Goal: Task Accomplishment & Management: Manage account settings

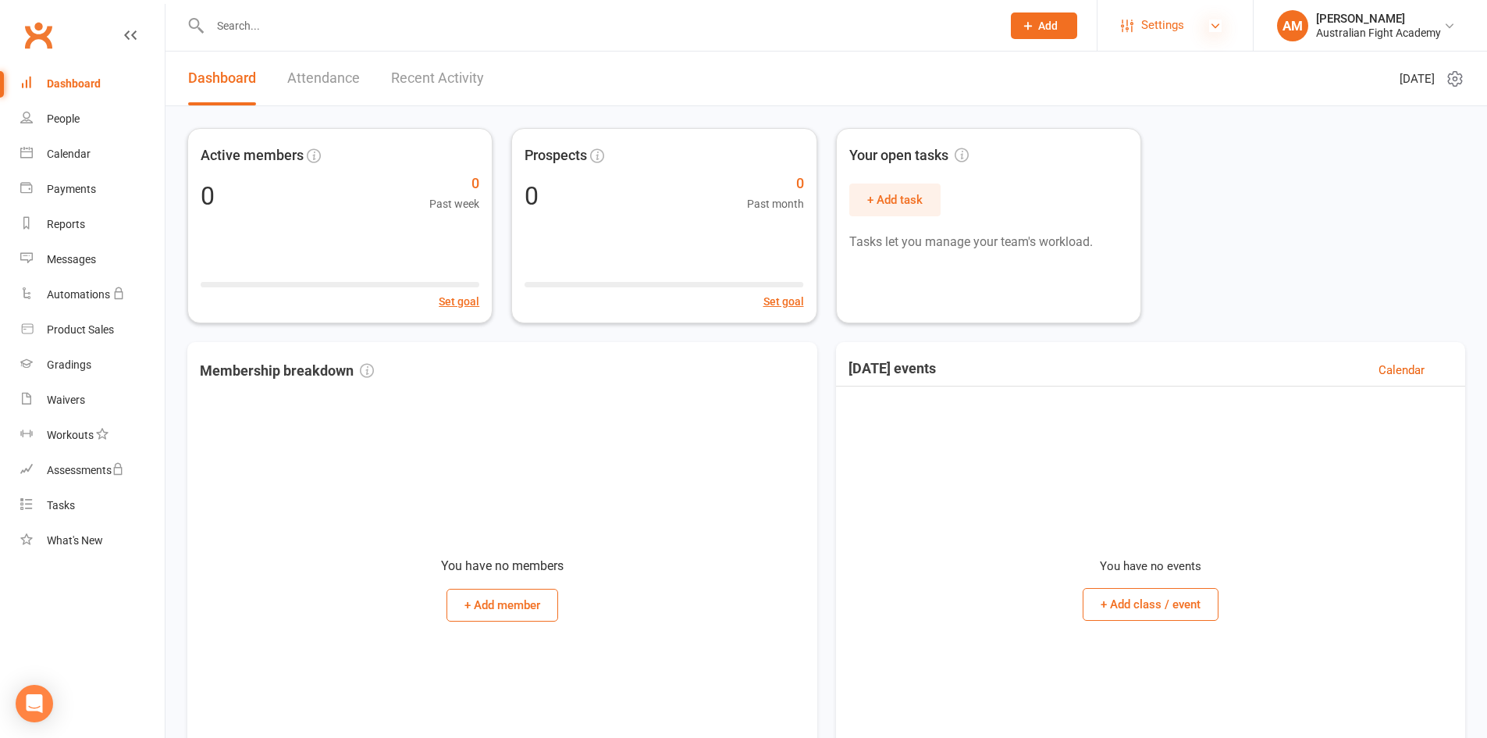
click at [1216, 30] on icon at bounding box center [1215, 26] width 12 height 12
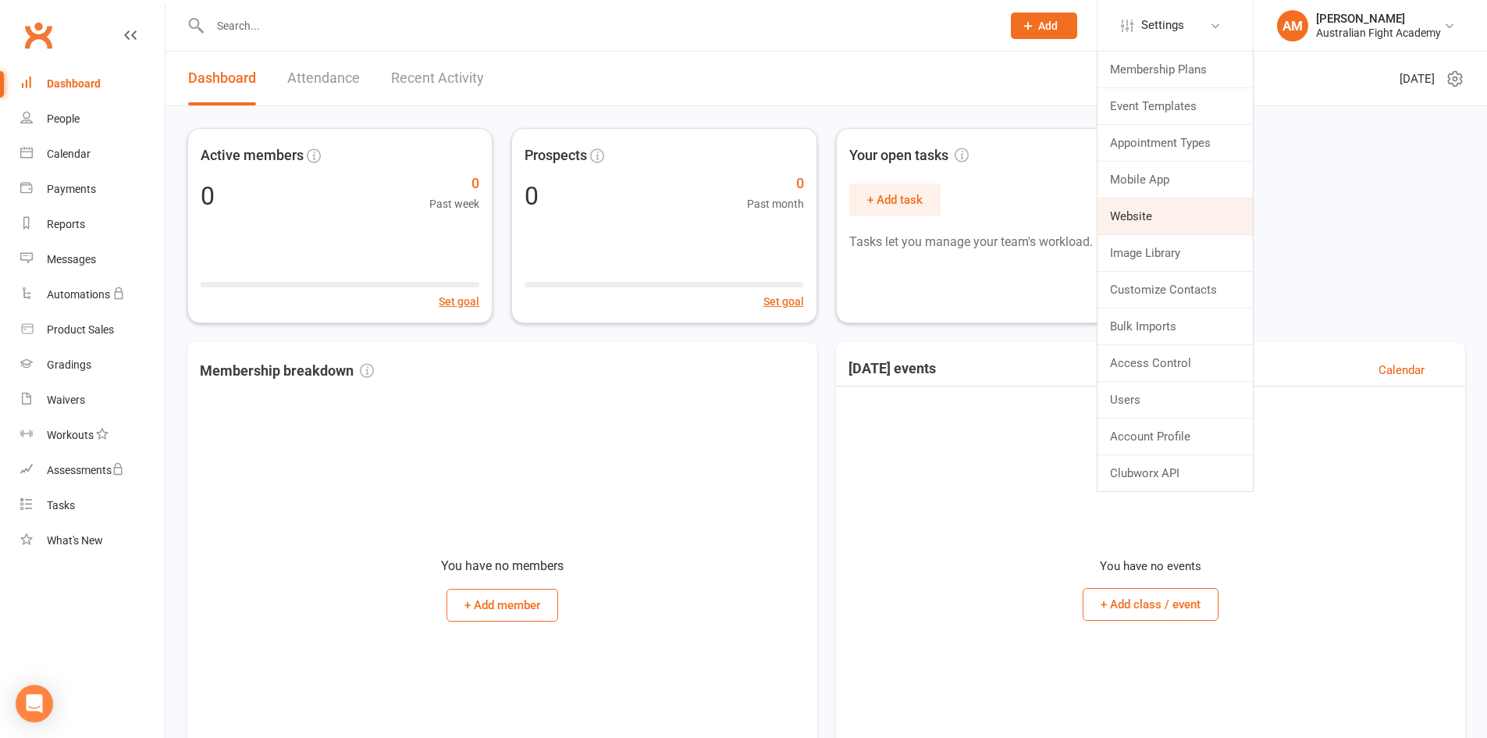
click at [1160, 227] on link "Website" at bounding box center [1175, 216] width 155 height 36
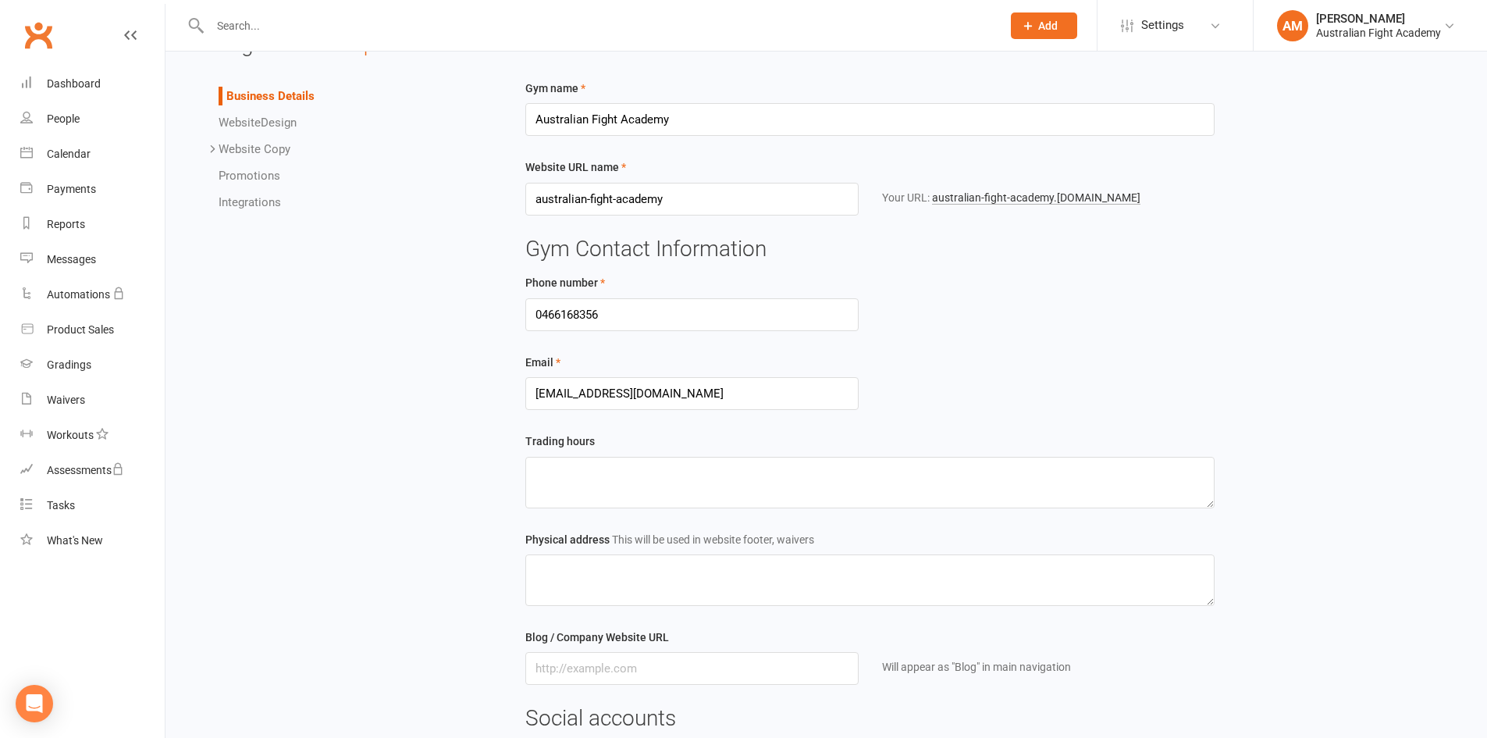
scroll to position [78, 0]
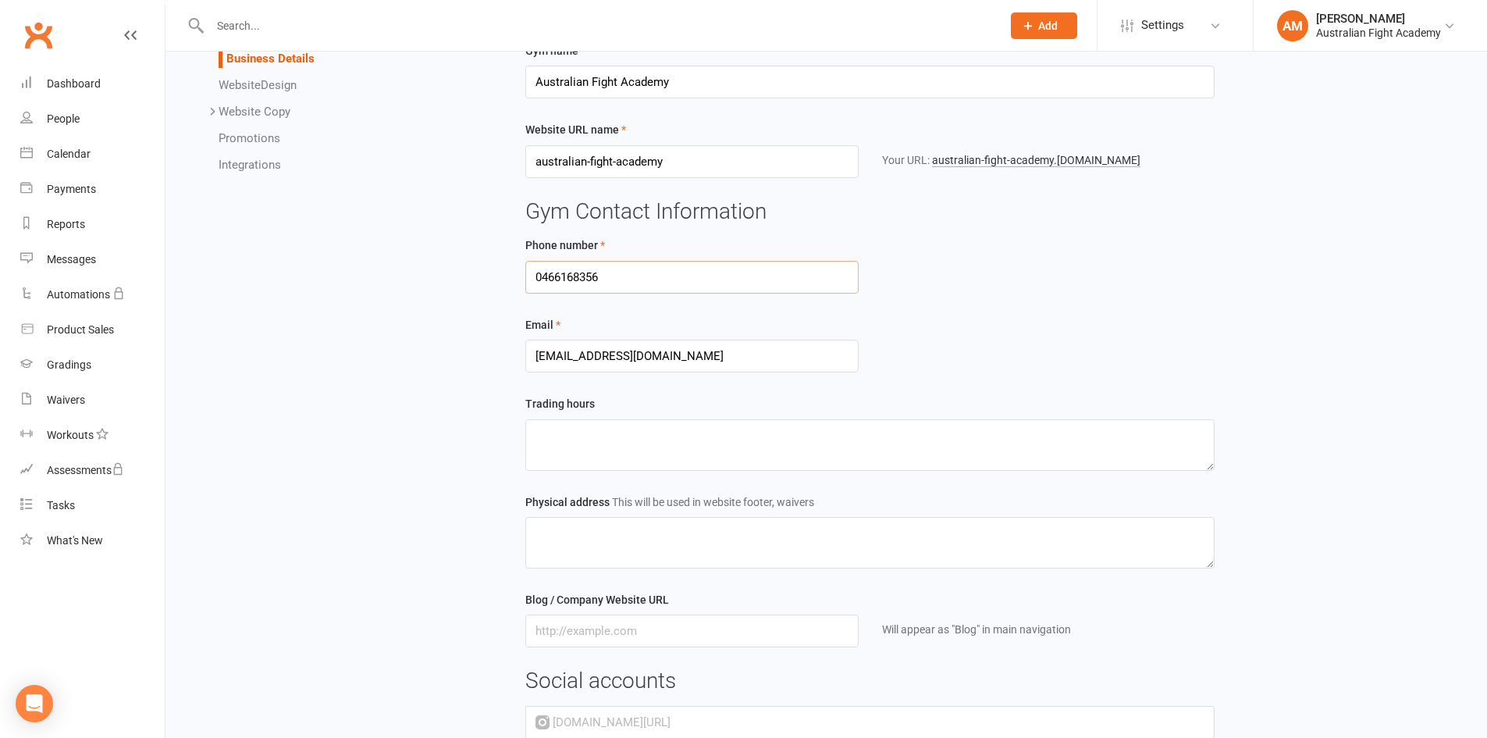
drag, startPoint x: 638, startPoint y: 280, endPoint x: 497, endPoint y: 280, distance: 141.3
click at [497, 281] on div "Business Details Website Design Website Copy Homepage Contact Us Gallery Terms …" at bounding box center [827, 484] width 1302 height 886
type input "0468997750"
drag, startPoint x: 744, startPoint y: 365, endPoint x: 415, endPoint y: 351, distance: 329.8
click at [412, 354] on div "Business Details Website Design Website Copy Homepage Contact Us Gallery Terms …" at bounding box center [827, 484] width 1302 height 886
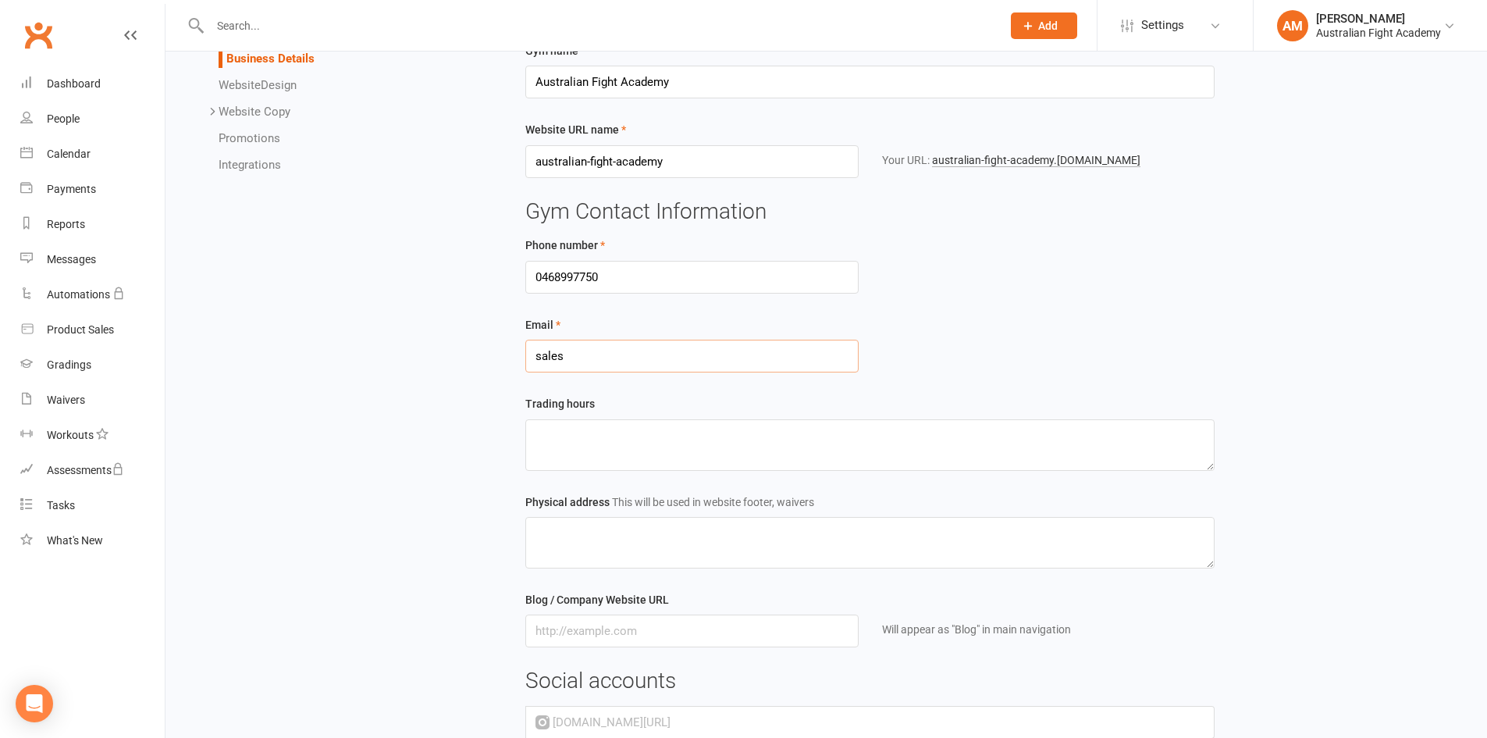
type input "[EMAIL_ADDRESS][DOMAIN_NAME]"
click at [917, 372] on div "Email [EMAIL_ADDRESS][DOMAIN_NAME]" at bounding box center [871, 343] width 714 height 57
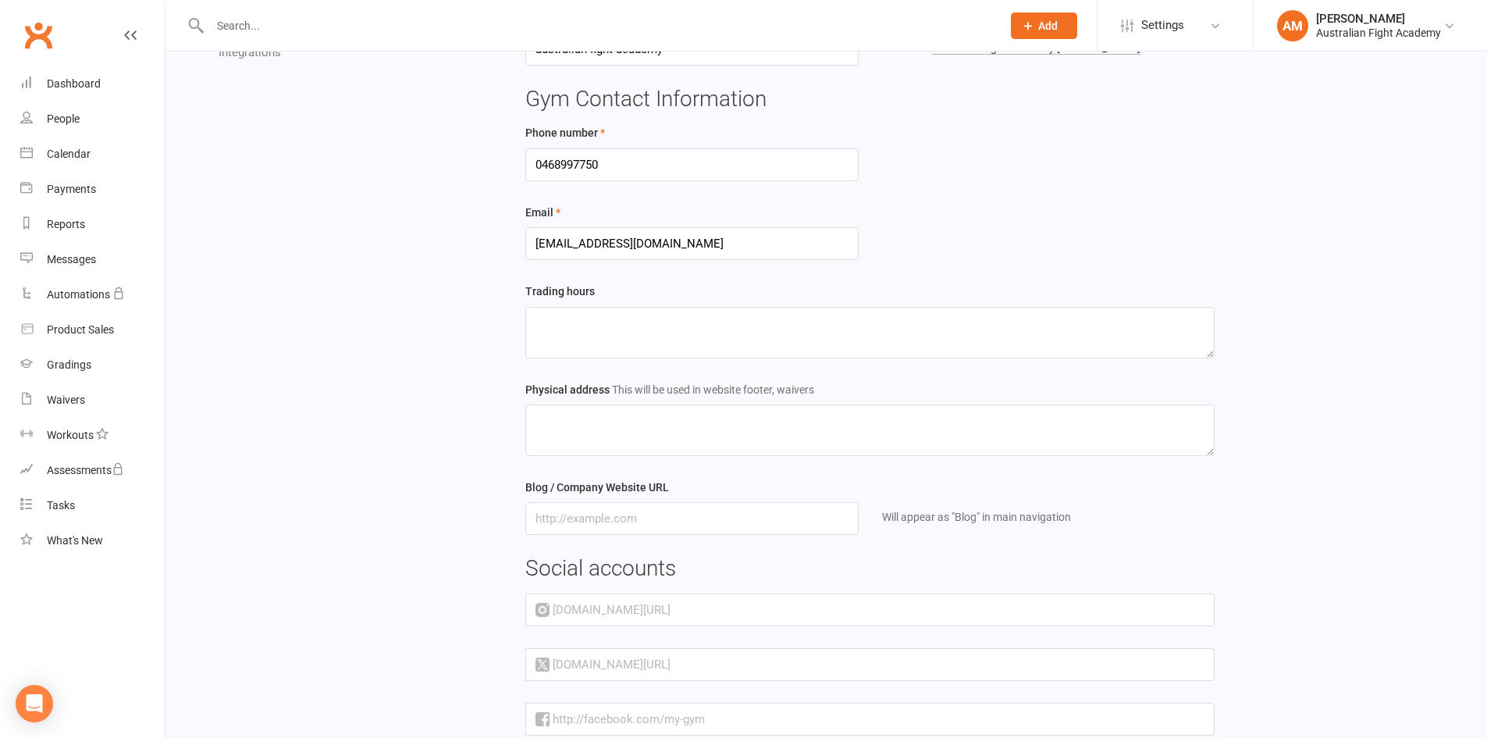
scroll to position [234, 0]
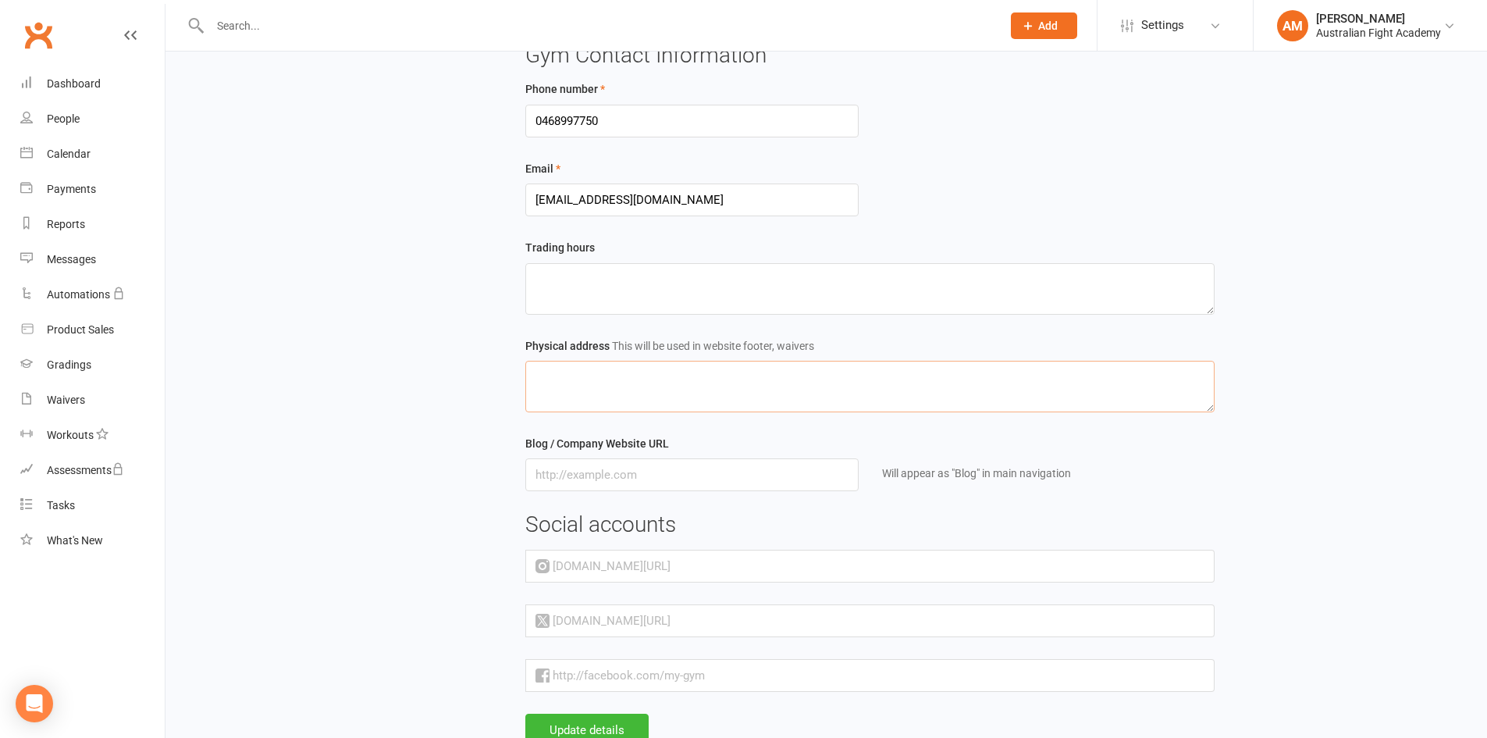
click at [859, 386] on textarea at bounding box center [870, 387] width 690 height 52
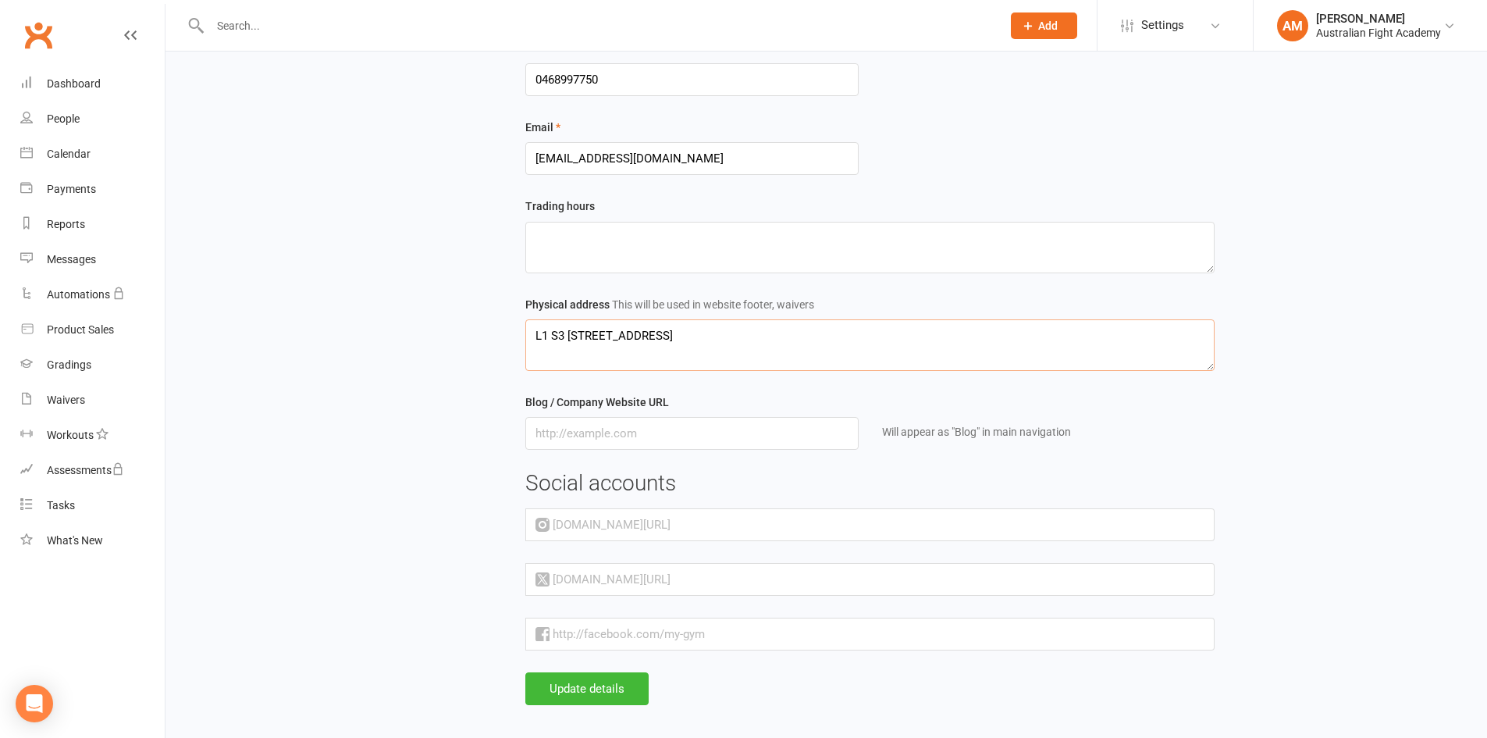
scroll to position [296, 0]
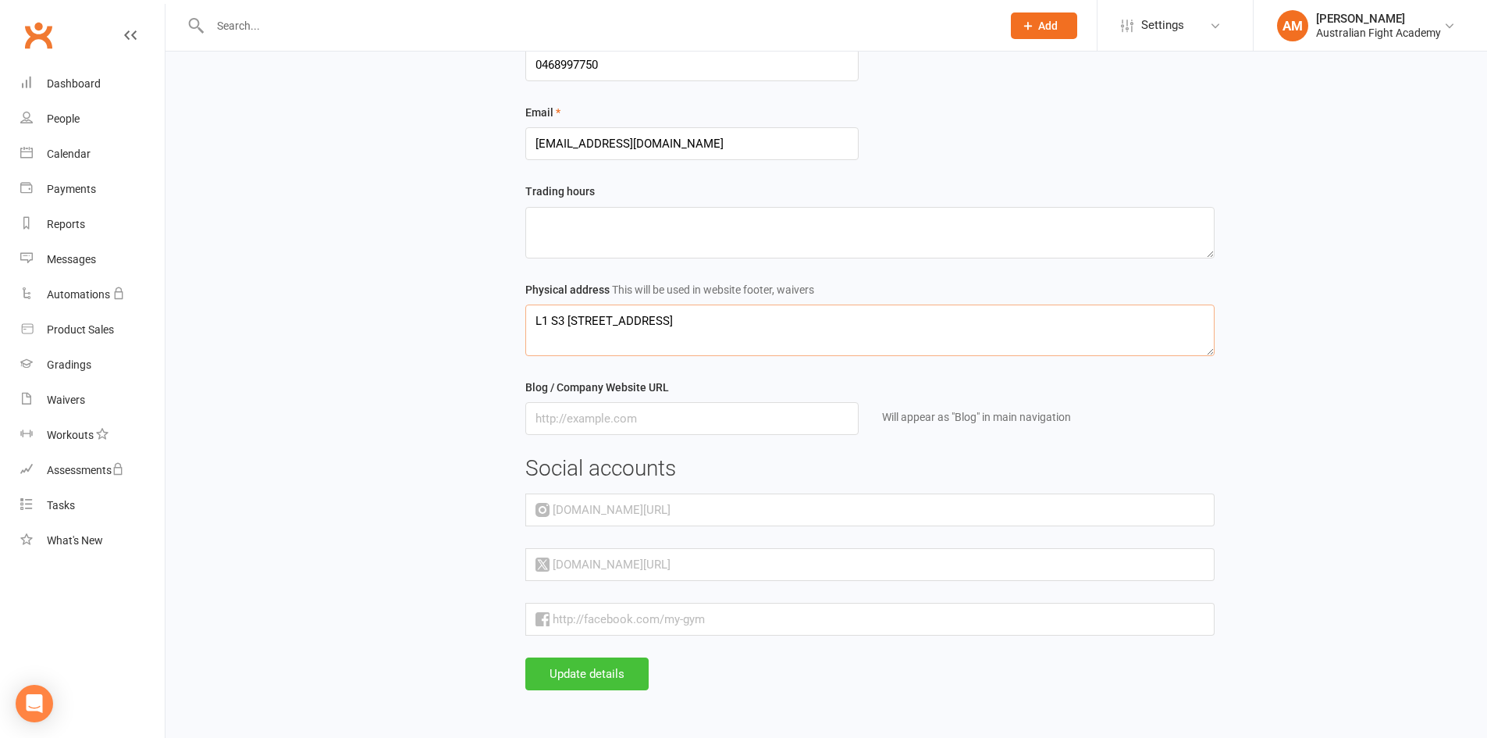
type textarea "L1 S3 [STREET_ADDRESS]"
click at [586, 669] on button "Update details" at bounding box center [586, 673] width 123 height 33
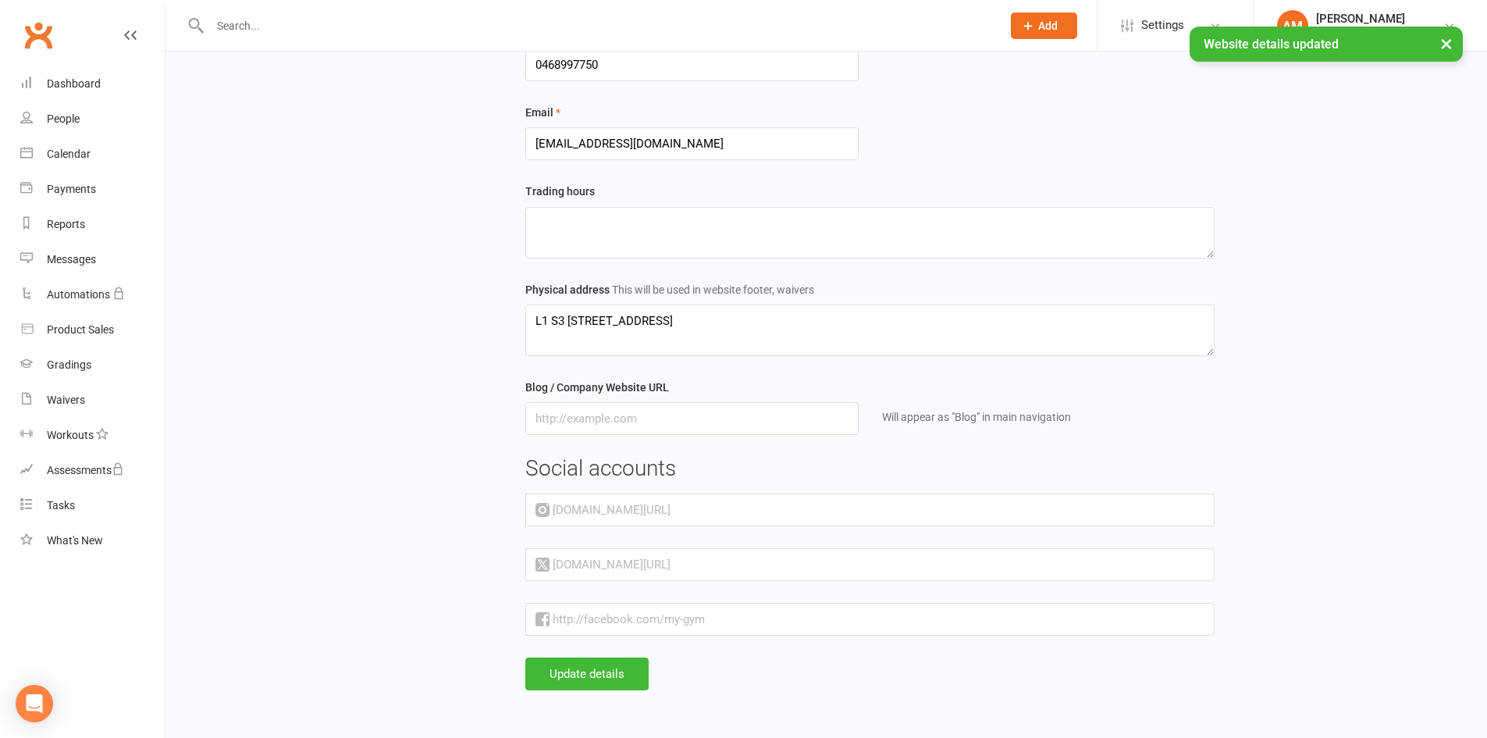
click at [1167, 27] on div "× Website details updated" at bounding box center [733, 27] width 1467 height 0
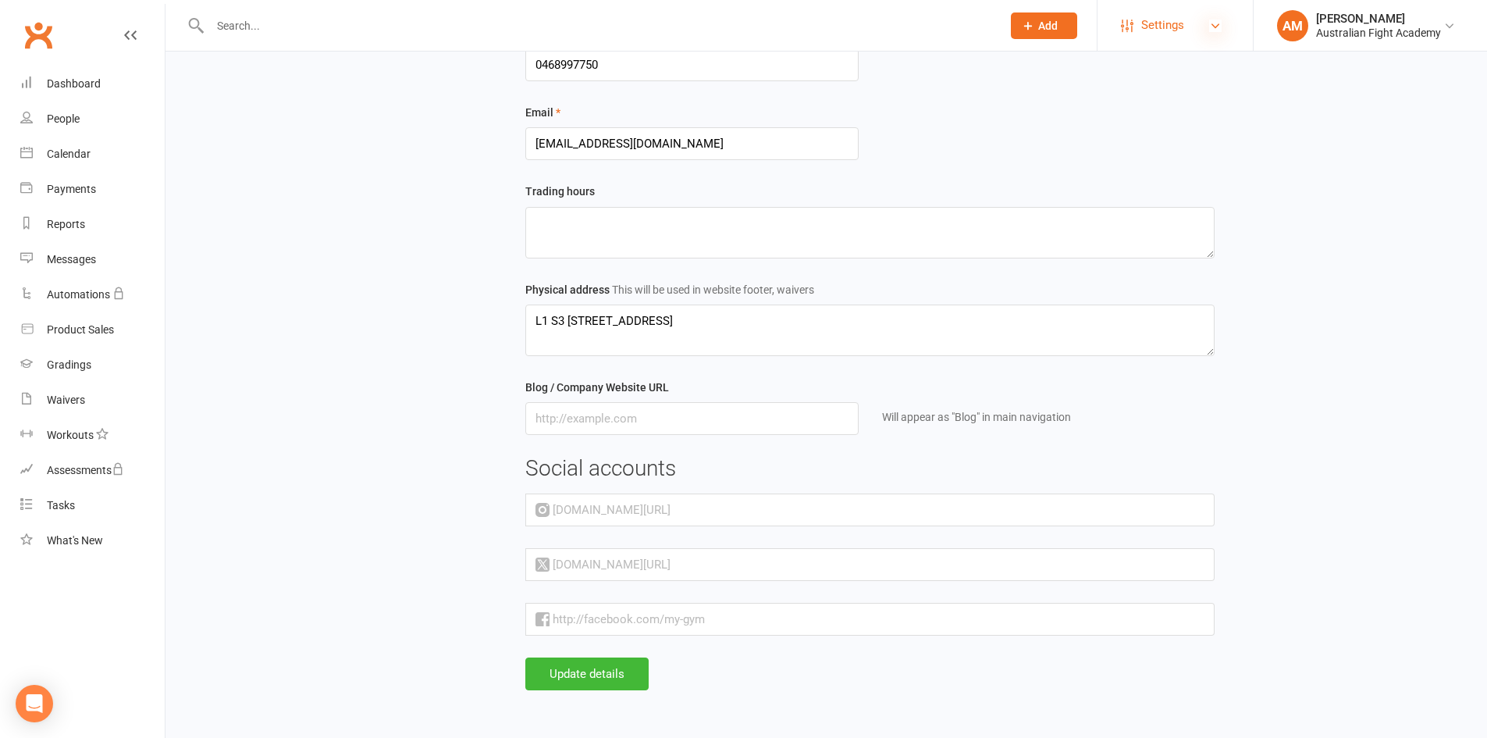
click at [1209, 24] on icon at bounding box center [1215, 26] width 12 height 12
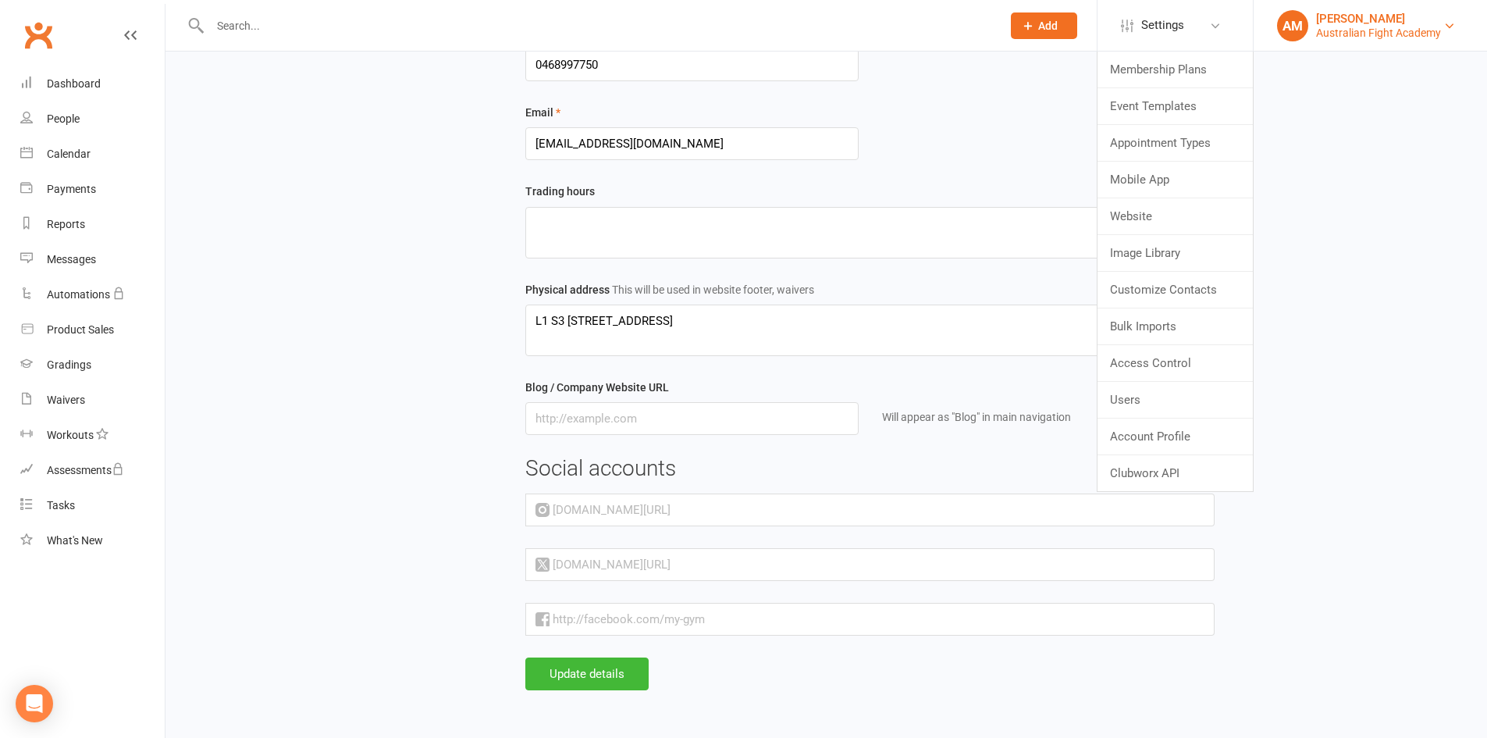
click at [1376, 30] on div "Australian Fight Academy" at bounding box center [1378, 33] width 125 height 14
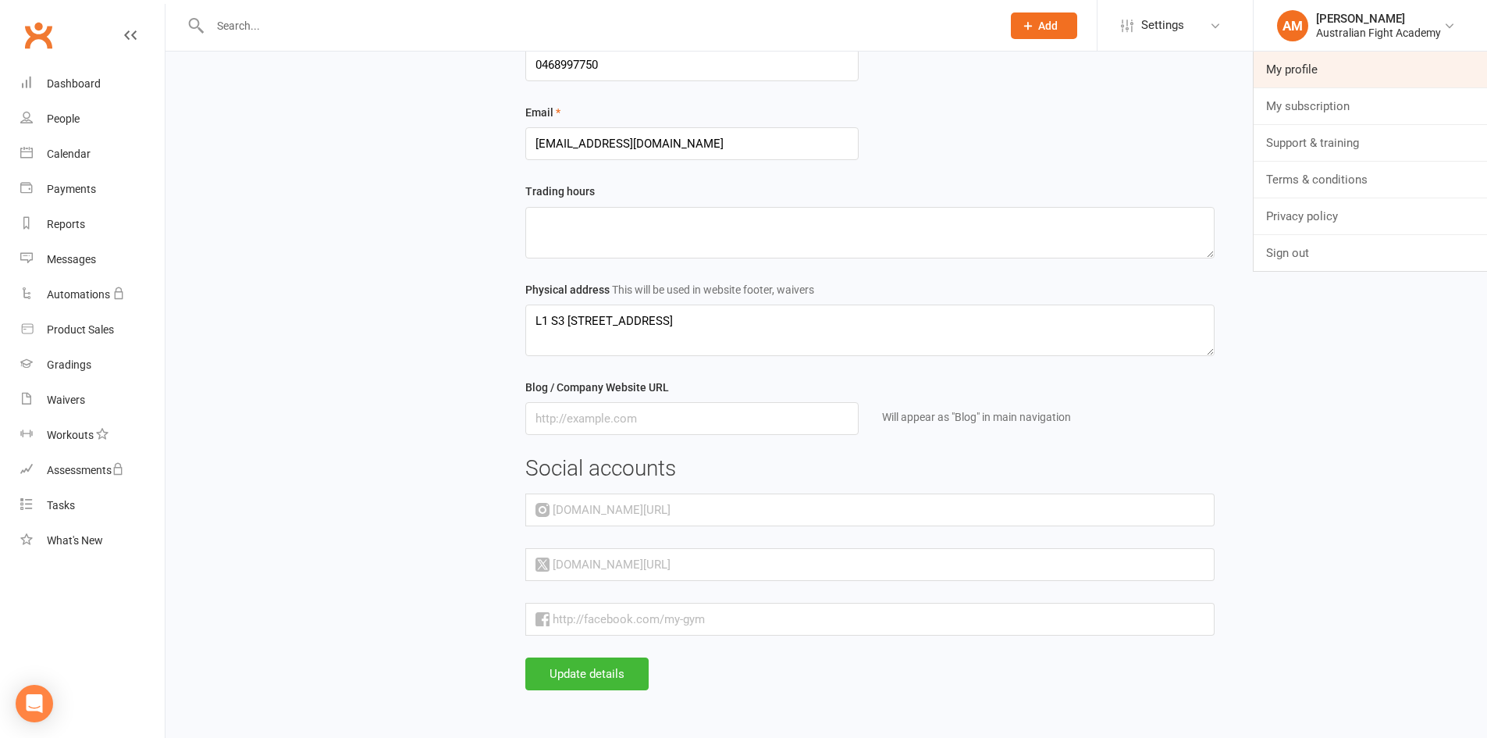
click at [1367, 66] on link "My profile" at bounding box center [1370, 70] width 233 height 36
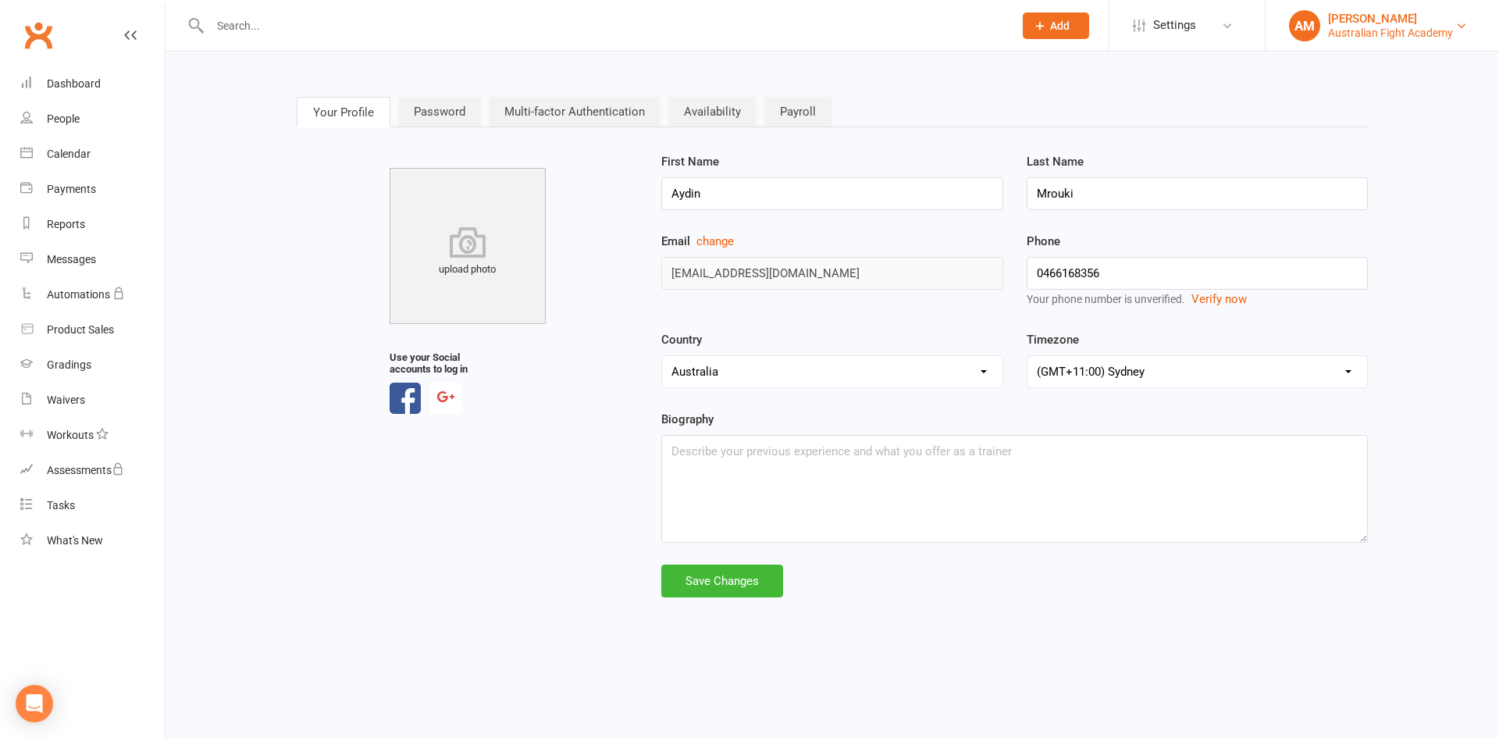
click at [1326, 30] on link "AM [PERSON_NAME] Australian Fight Academy" at bounding box center [1382, 25] width 187 height 31
drag, startPoint x: 1109, startPoint y: 108, endPoint x: 1137, endPoint y: 84, distance: 36.6
click at [1109, 108] on nav "Your Profile Password Multi-factor Authentication Availability Payroll" at bounding box center [832, 113] width 1071 height 32
click at [1198, 23] on link "Settings" at bounding box center [1187, 25] width 109 height 35
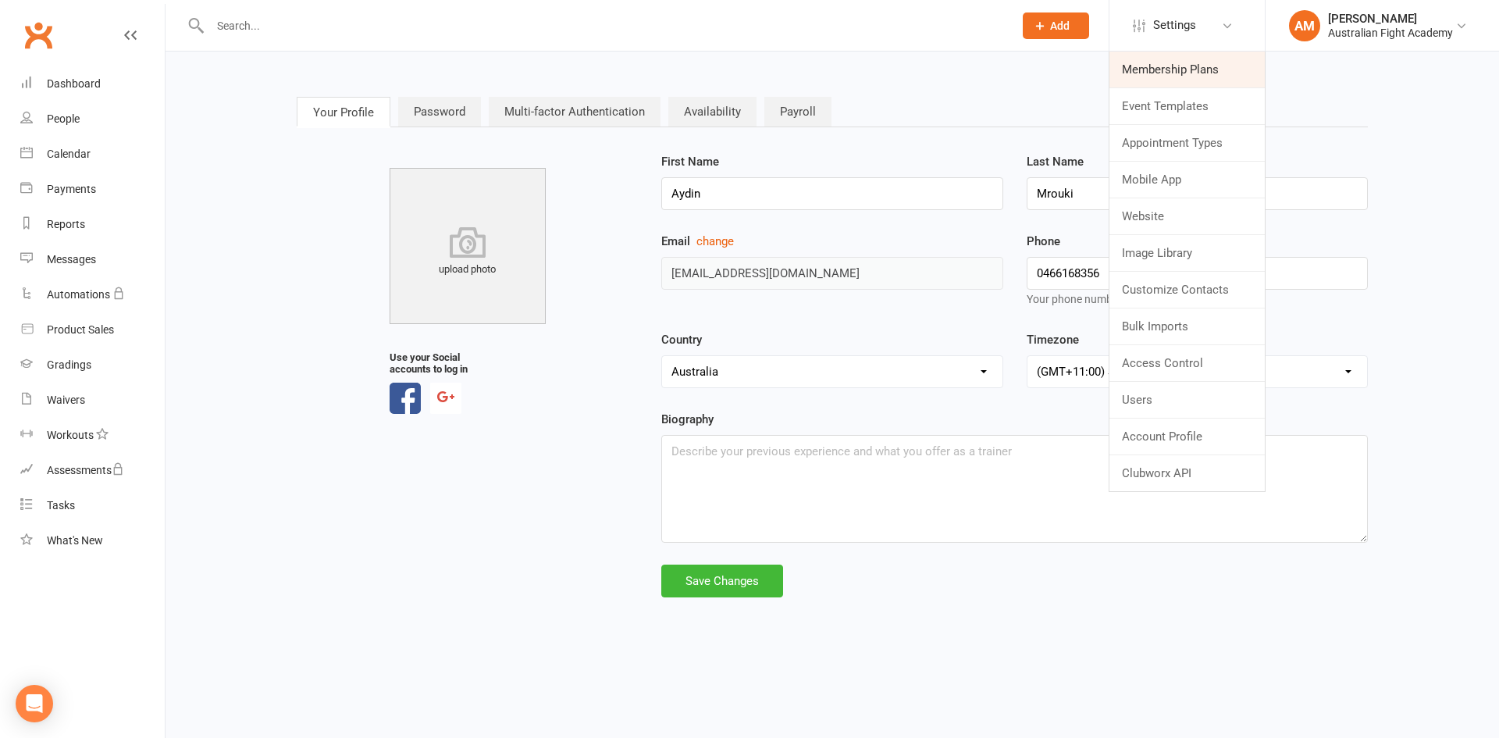
click at [1188, 58] on link "Membership Plans" at bounding box center [1186, 70] width 155 height 36
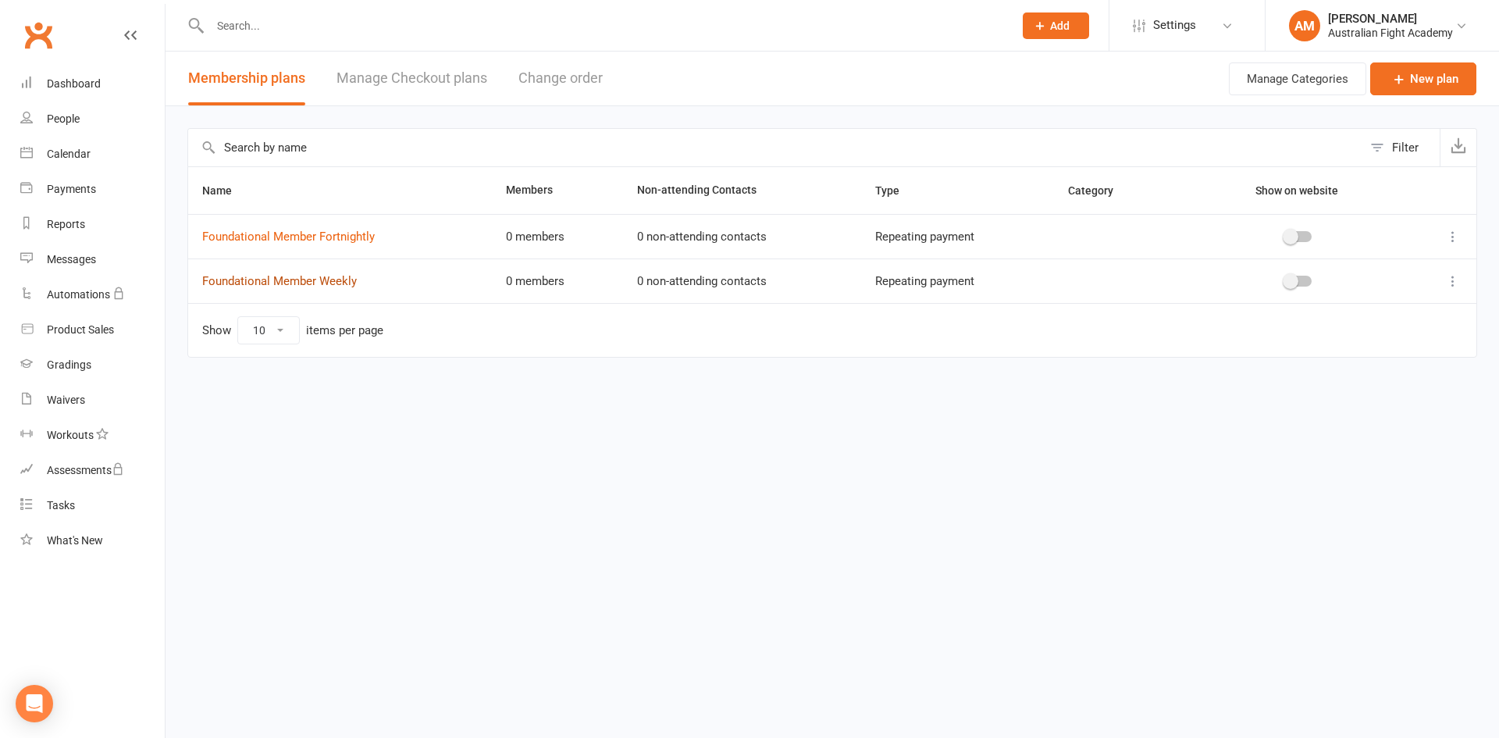
click at [289, 285] on link "Foundational Member Weekly" at bounding box center [279, 281] width 155 height 14
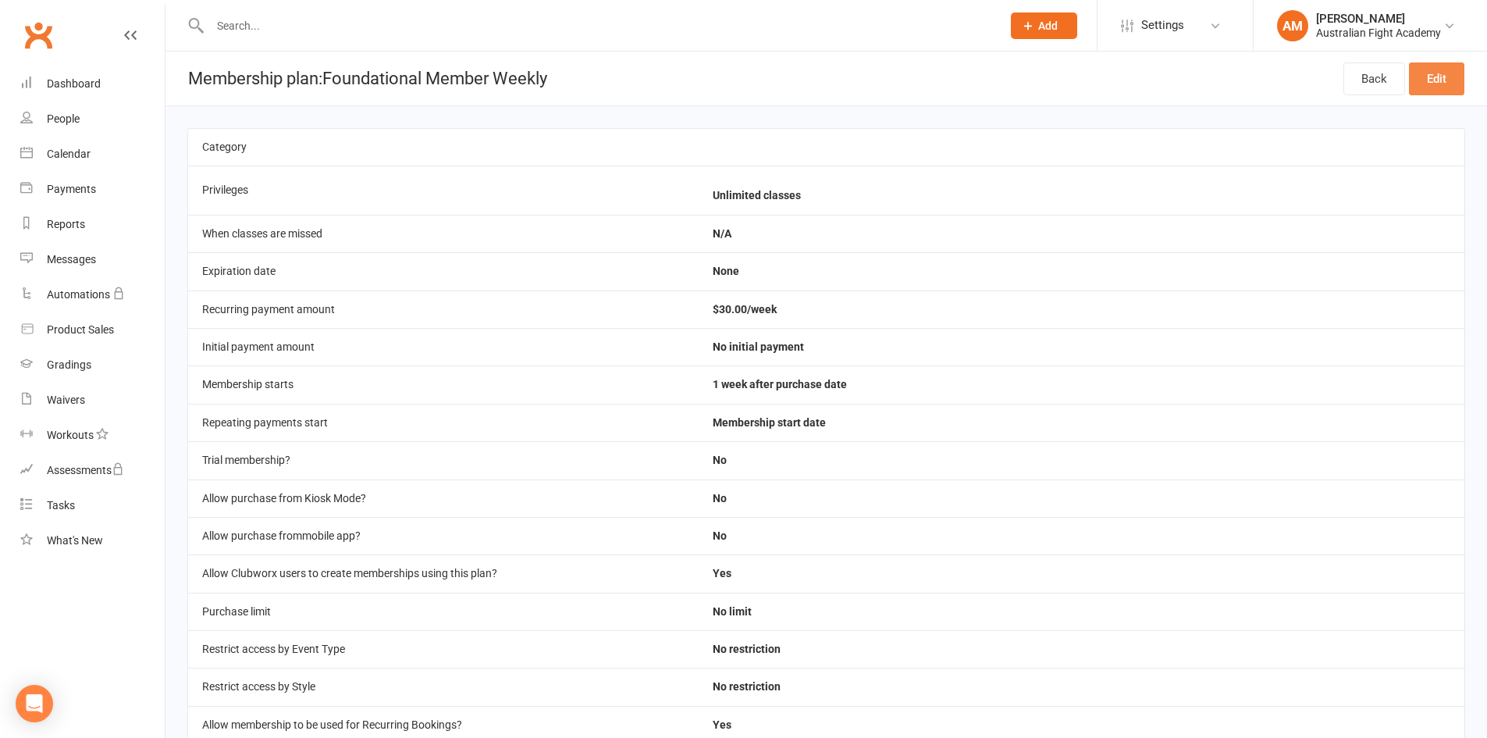
click at [1422, 85] on link "Edit" at bounding box center [1436, 78] width 55 height 33
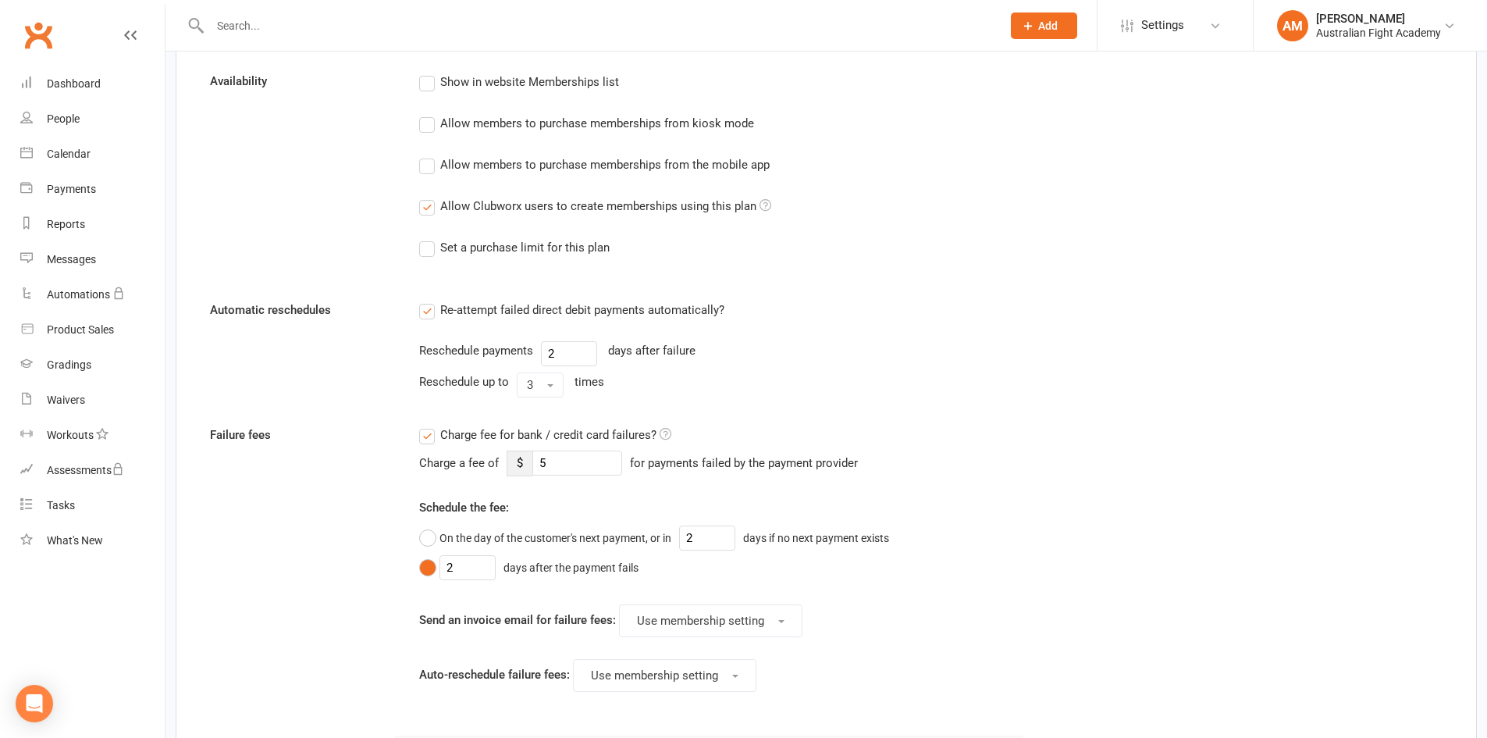
scroll to position [937, 0]
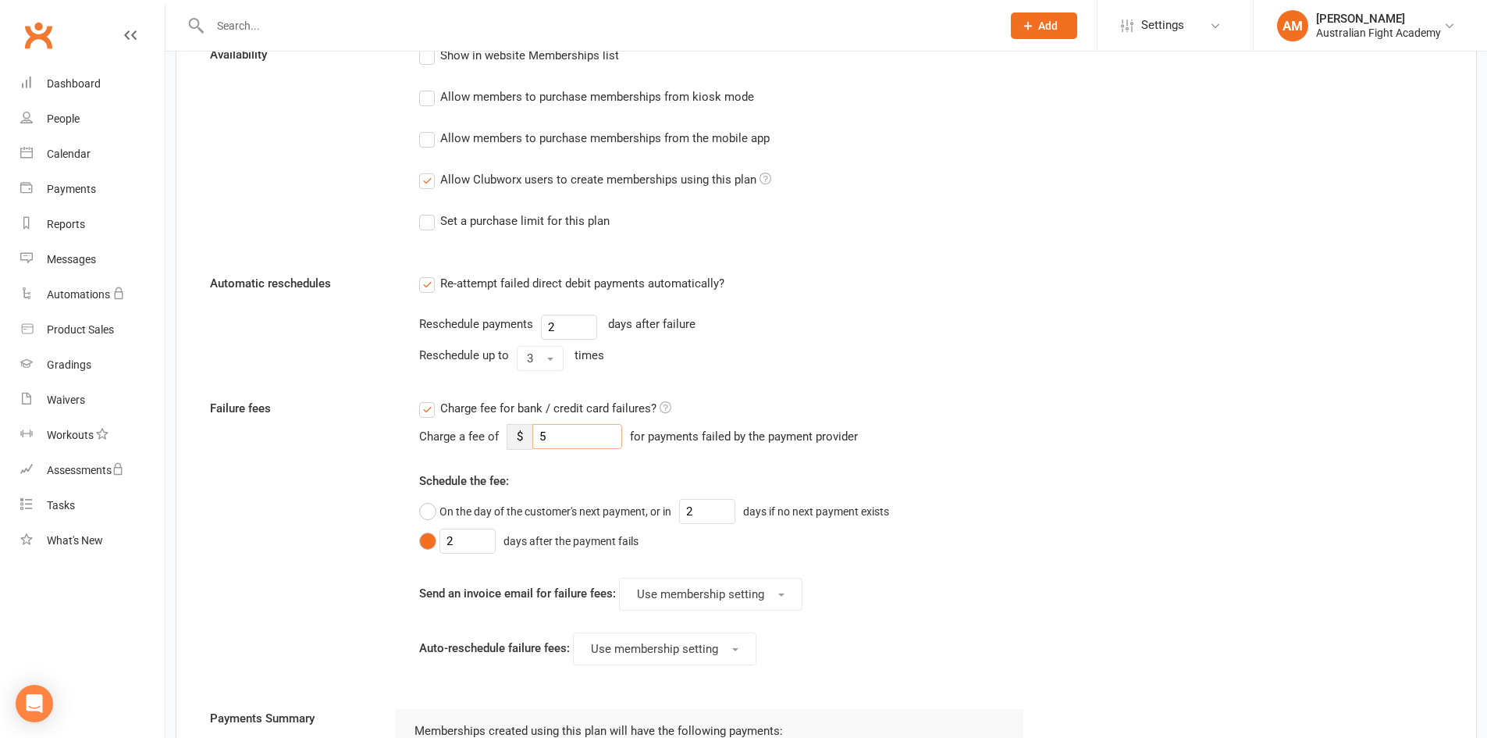
click at [580, 444] on input "5" at bounding box center [577, 436] width 90 height 25
click at [429, 404] on label "Charge fee for bank / credit card failures?" at bounding box center [545, 408] width 252 height 19
click at [429, 399] on input "Charge fee for bank / credit card failures?" at bounding box center [545, 399] width 252 height 0
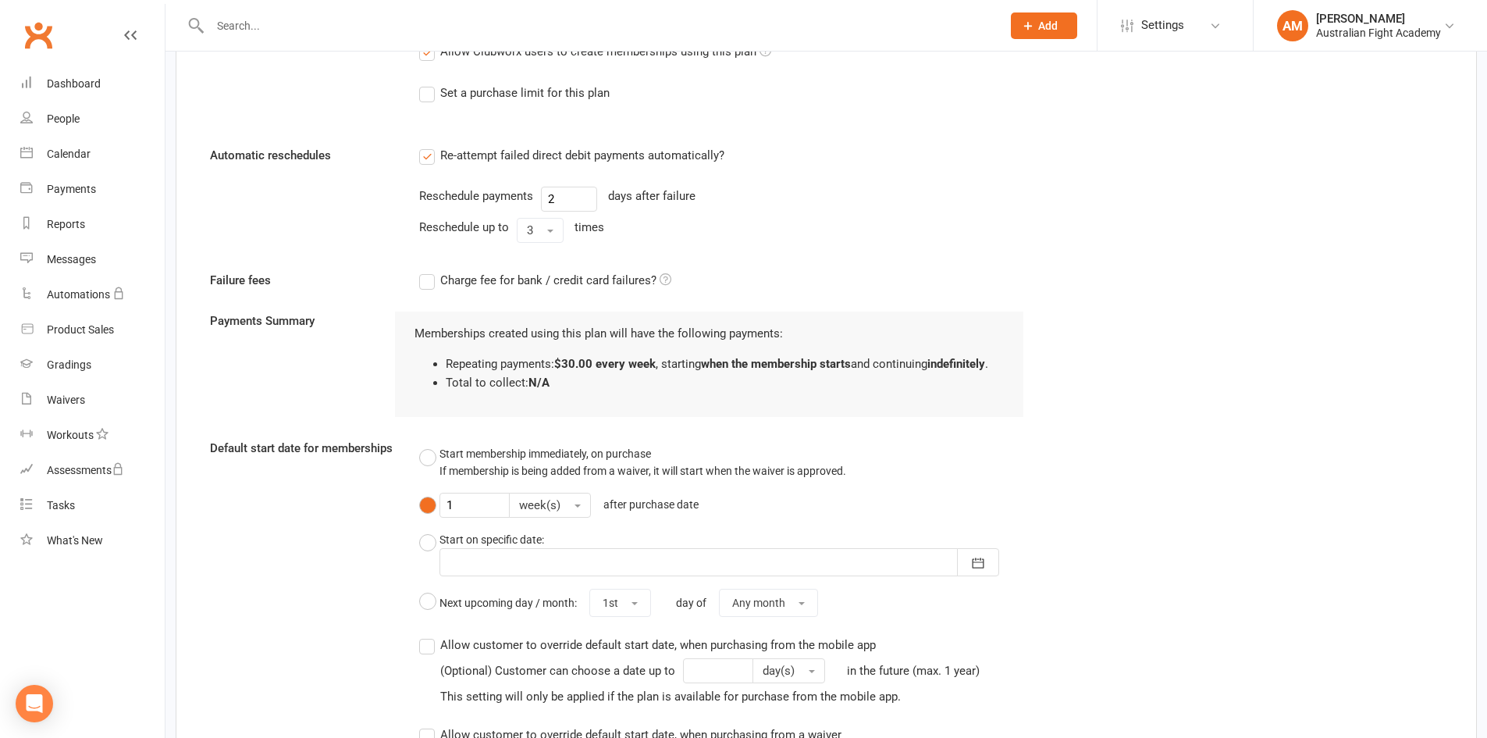
scroll to position [1093, 0]
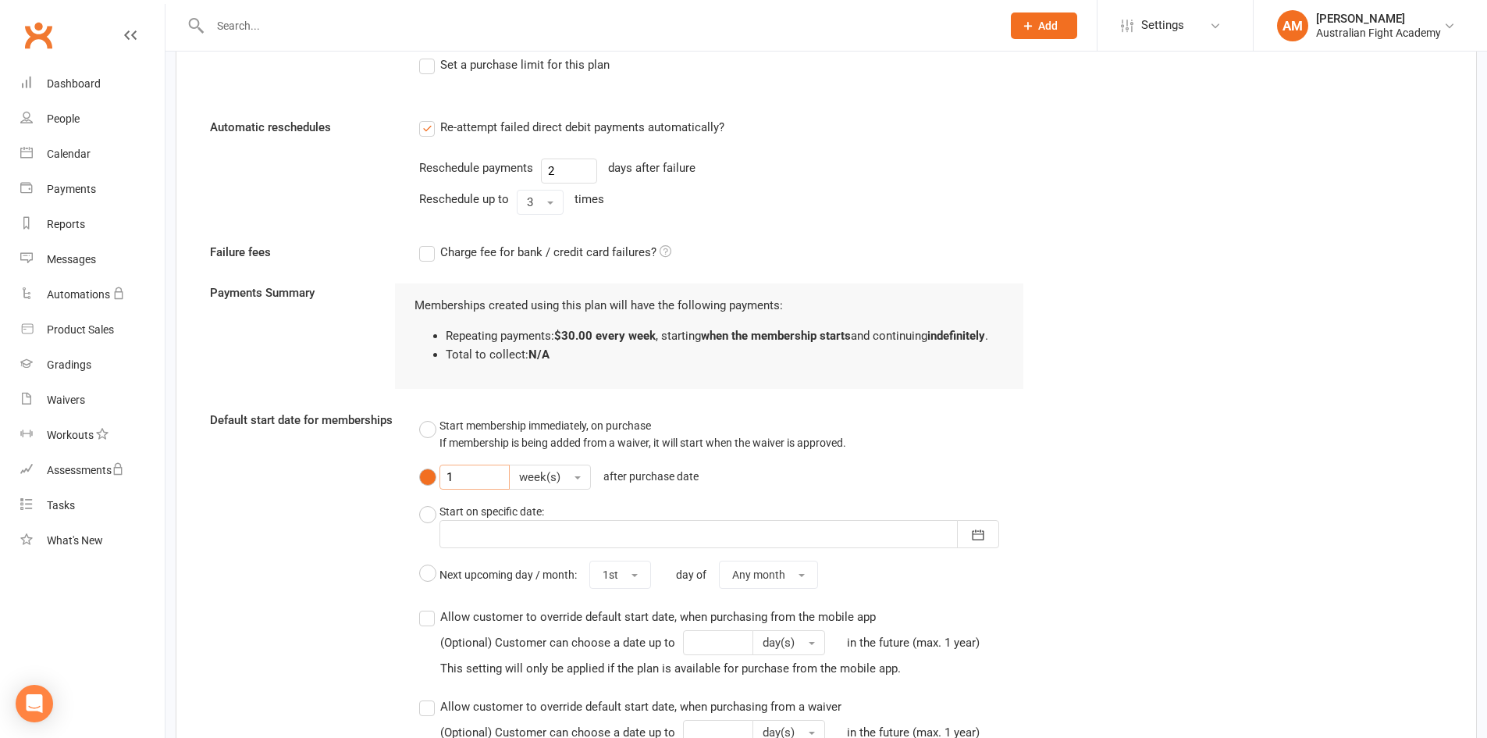
click at [461, 478] on input "1" at bounding box center [475, 477] width 70 height 25
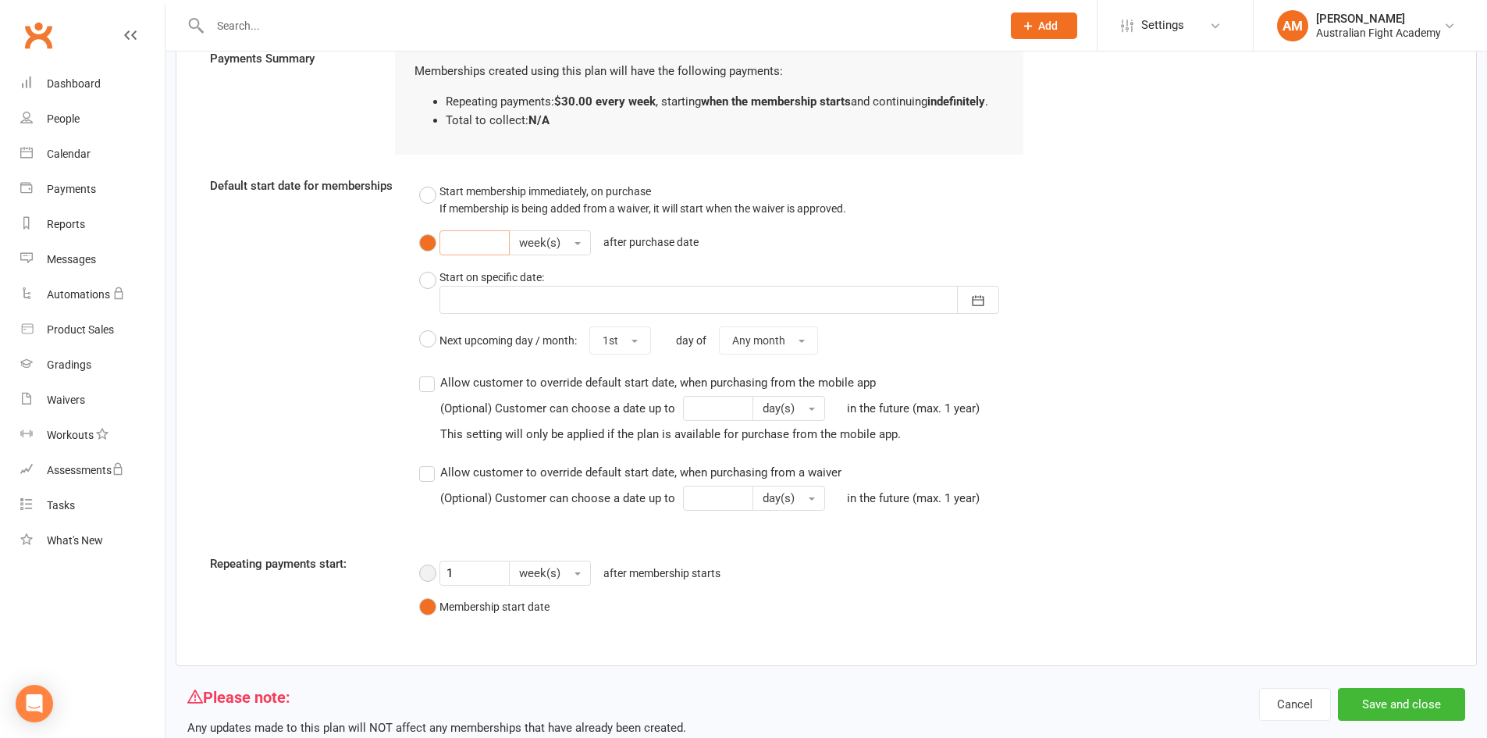
scroll to position [1371, 0]
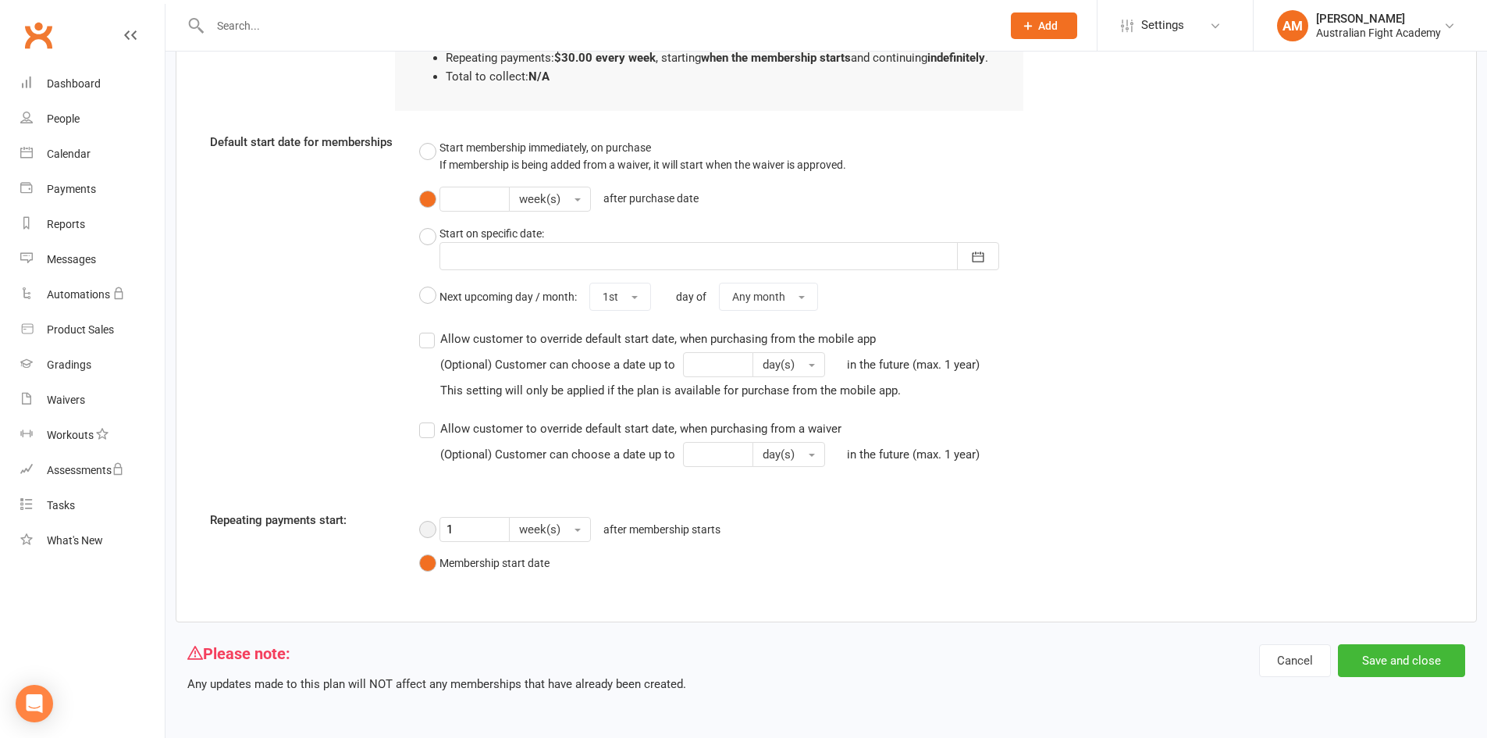
click at [428, 537] on button "1 week(s) after membership starts" at bounding box center [573, 529] width 309 height 37
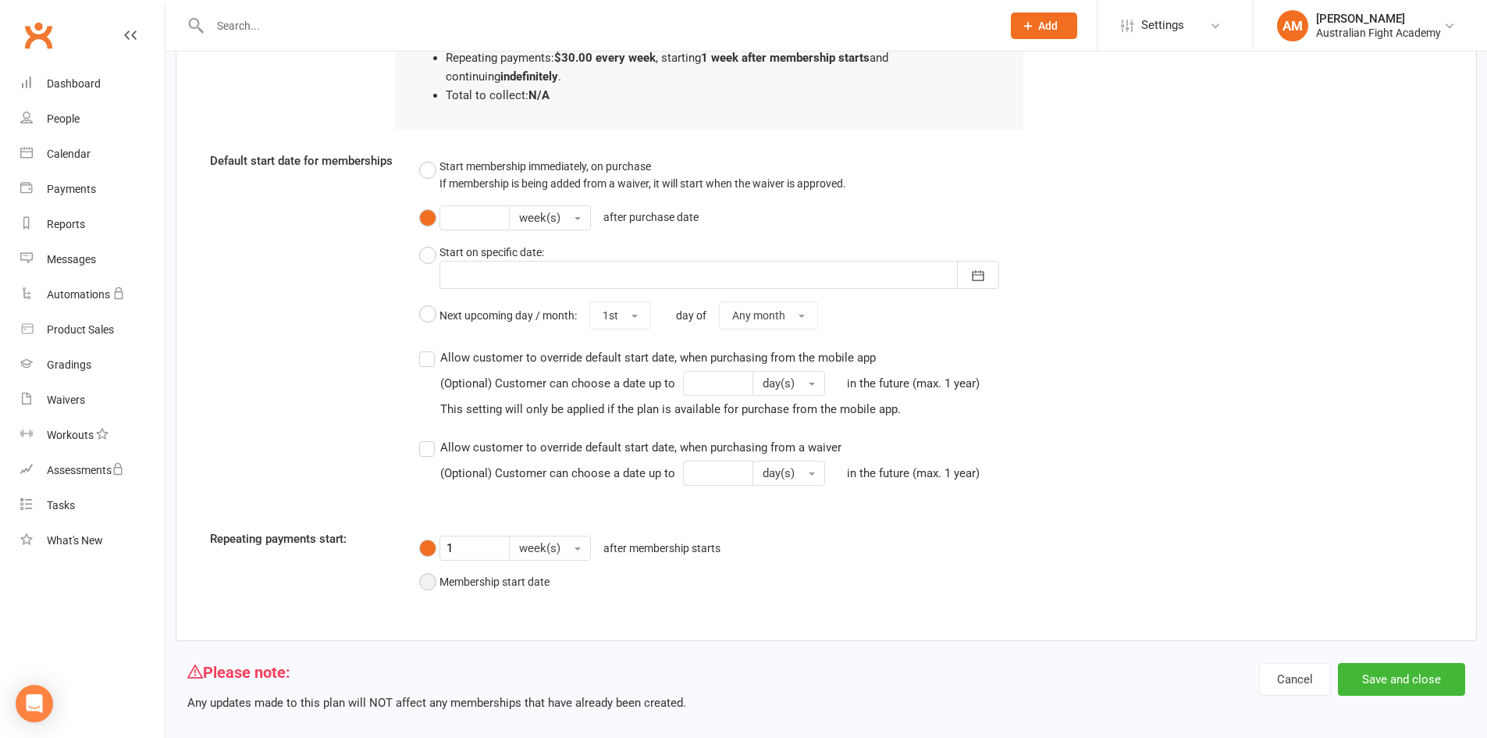
click at [434, 578] on button "Membership start date" at bounding box center [484, 582] width 130 height 30
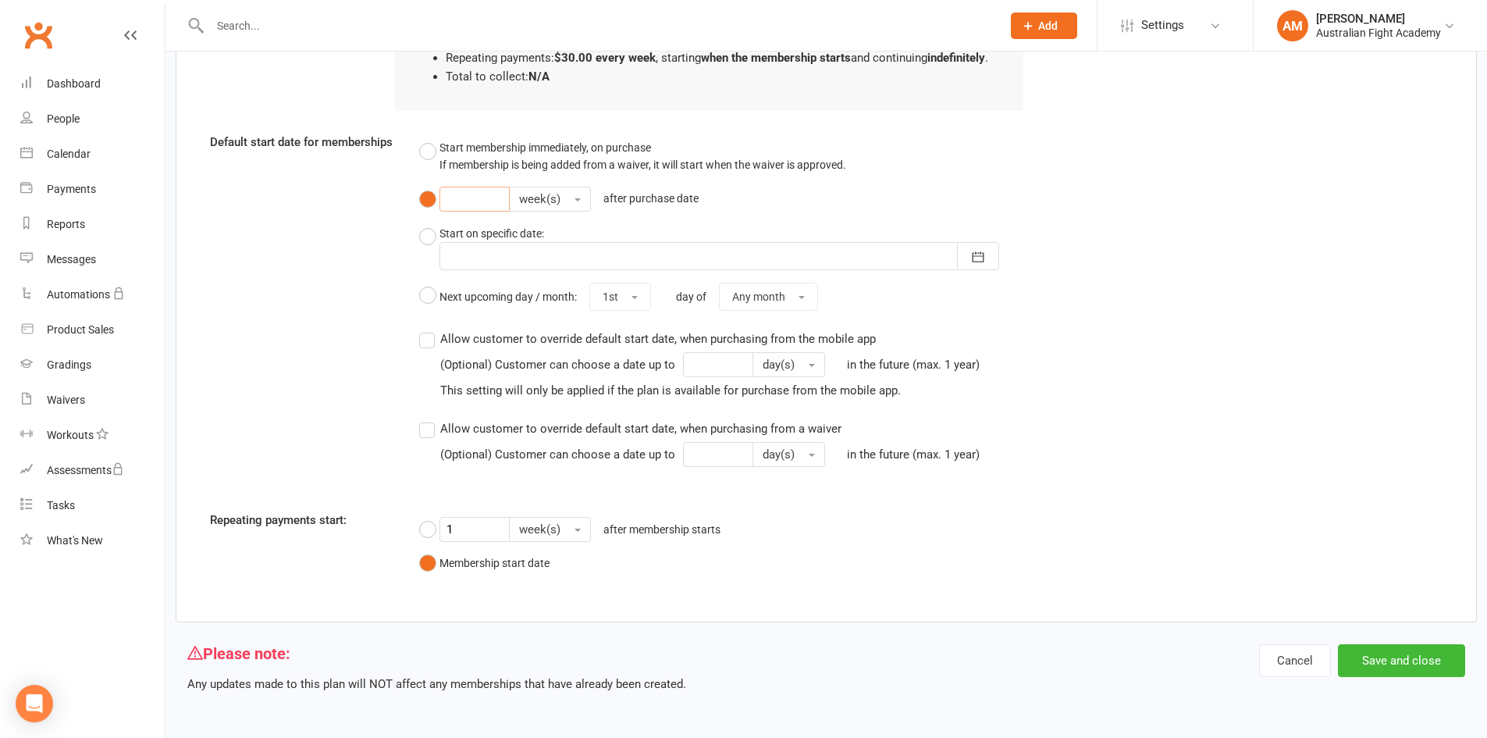
click at [480, 196] on input "number" at bounding box center [475, 199] width 70 height 25
type input "2"
click at [360, 305] on div "Default start date for memberships Start membership immediately, on purchase If…" at bounding box center [826, 311] width 1256 height 356
click at [1430, 663] on button "Save and close" at bounding box center [1401, 660] width 127 height 33
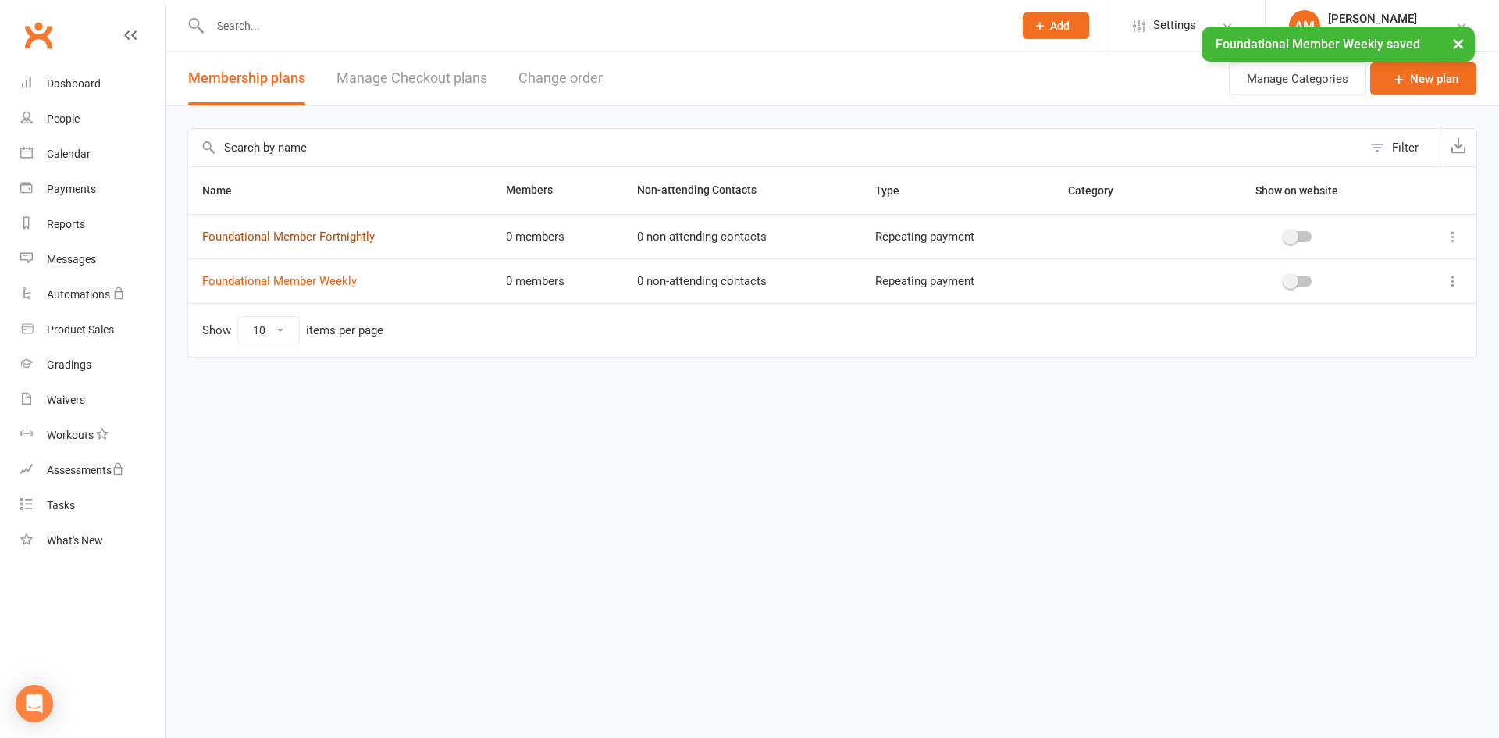
click at [313, 237] on link "Foundational Member Fortnightly" at bounding box center [288, 237] width 173 height 14
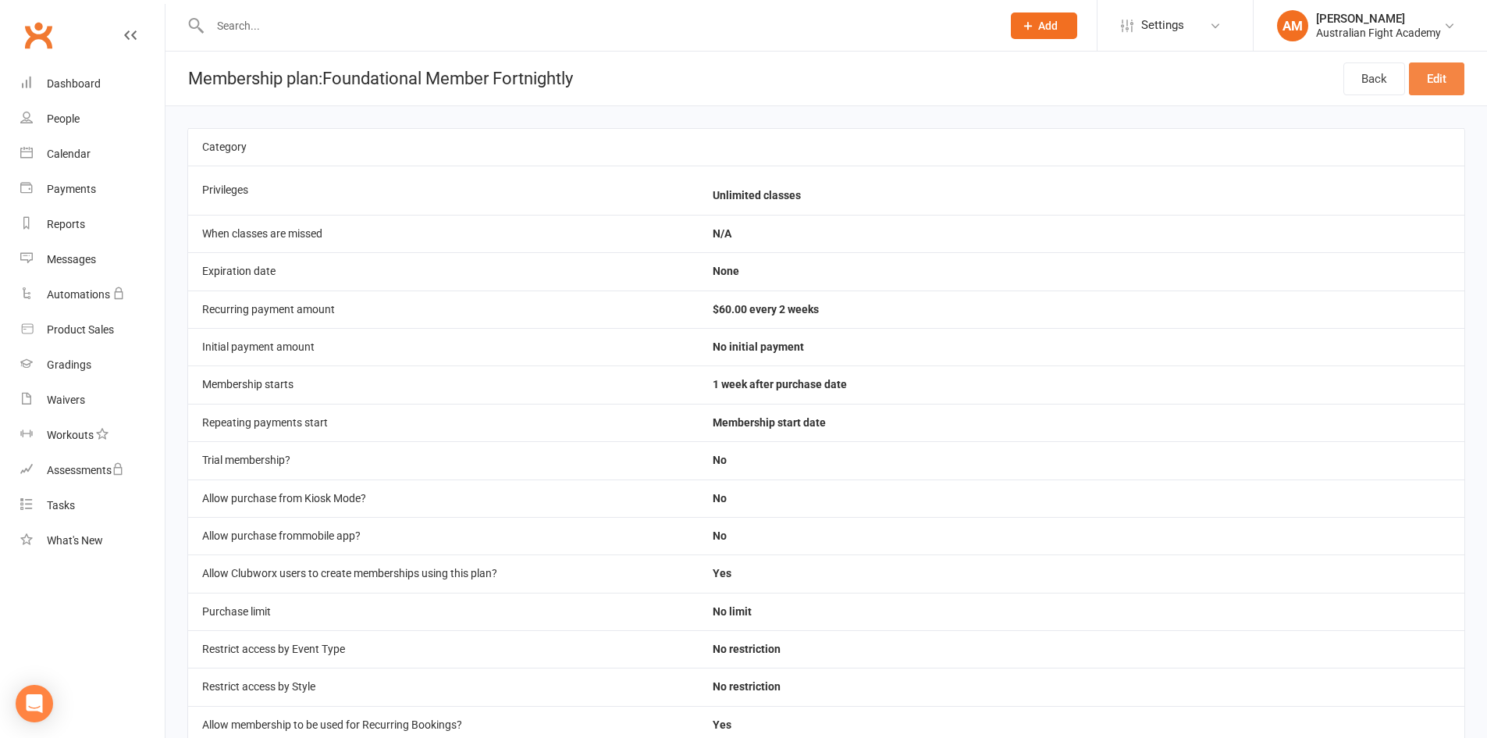
click at [1433, 69] on link "Edit" at bounding box center [1436, 78] width 55 height 33
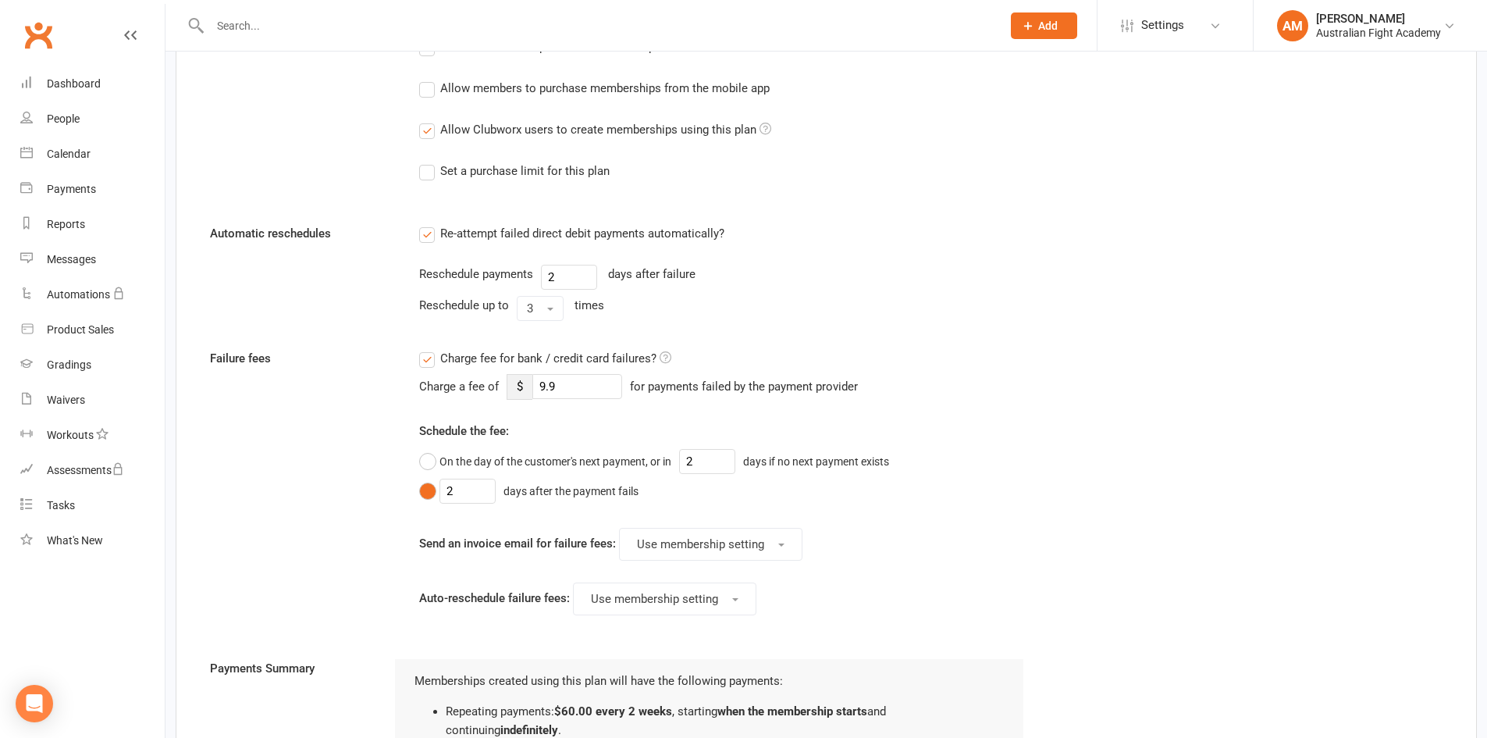
scroll to position [1015, 0]
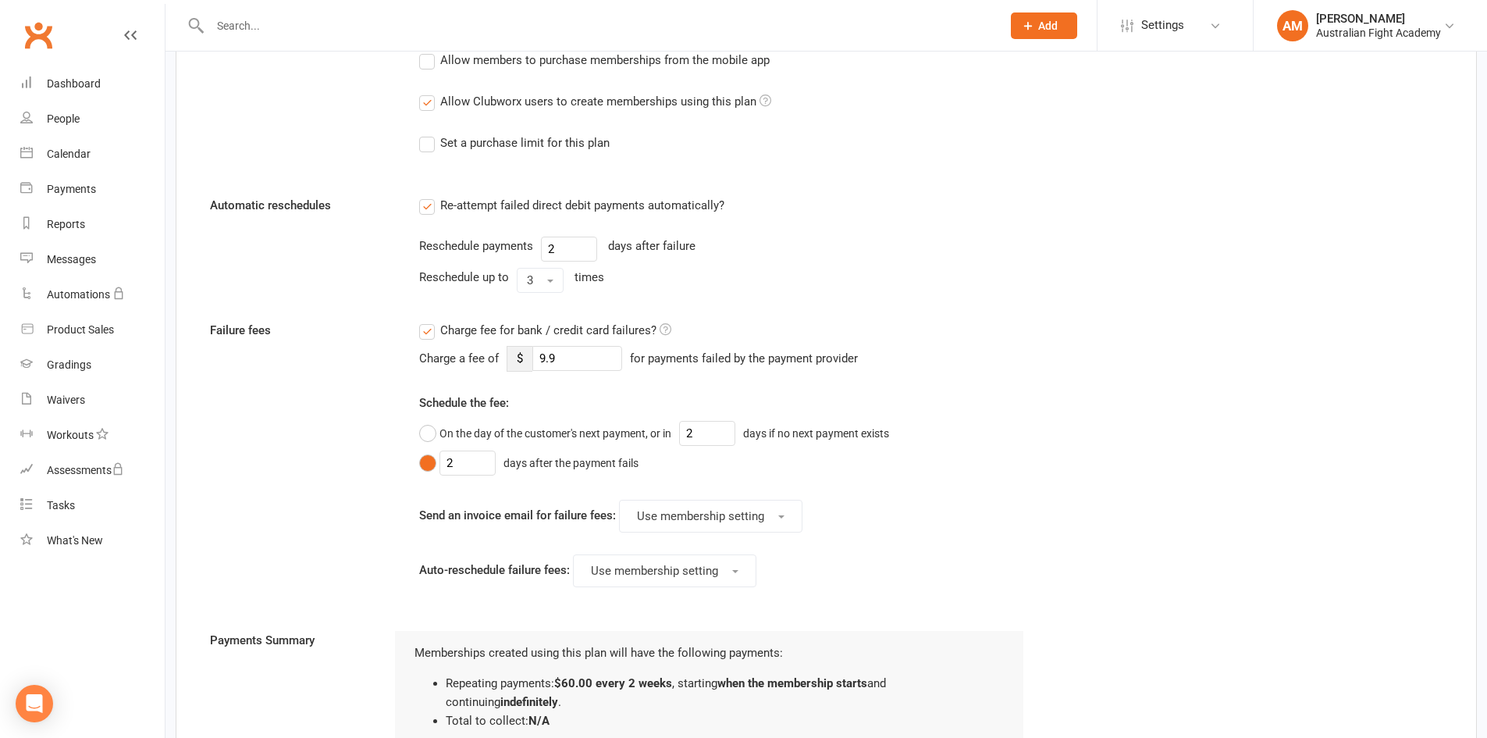
click at [426, 335] on label "Charge fee for bank / credit card failures?" at bounding box center [545, 330] width 252 height 19
click at [426, 321] on input "Charge fee for bank / credit card failures?" at bounding box center [545, 321] width 252 height 0
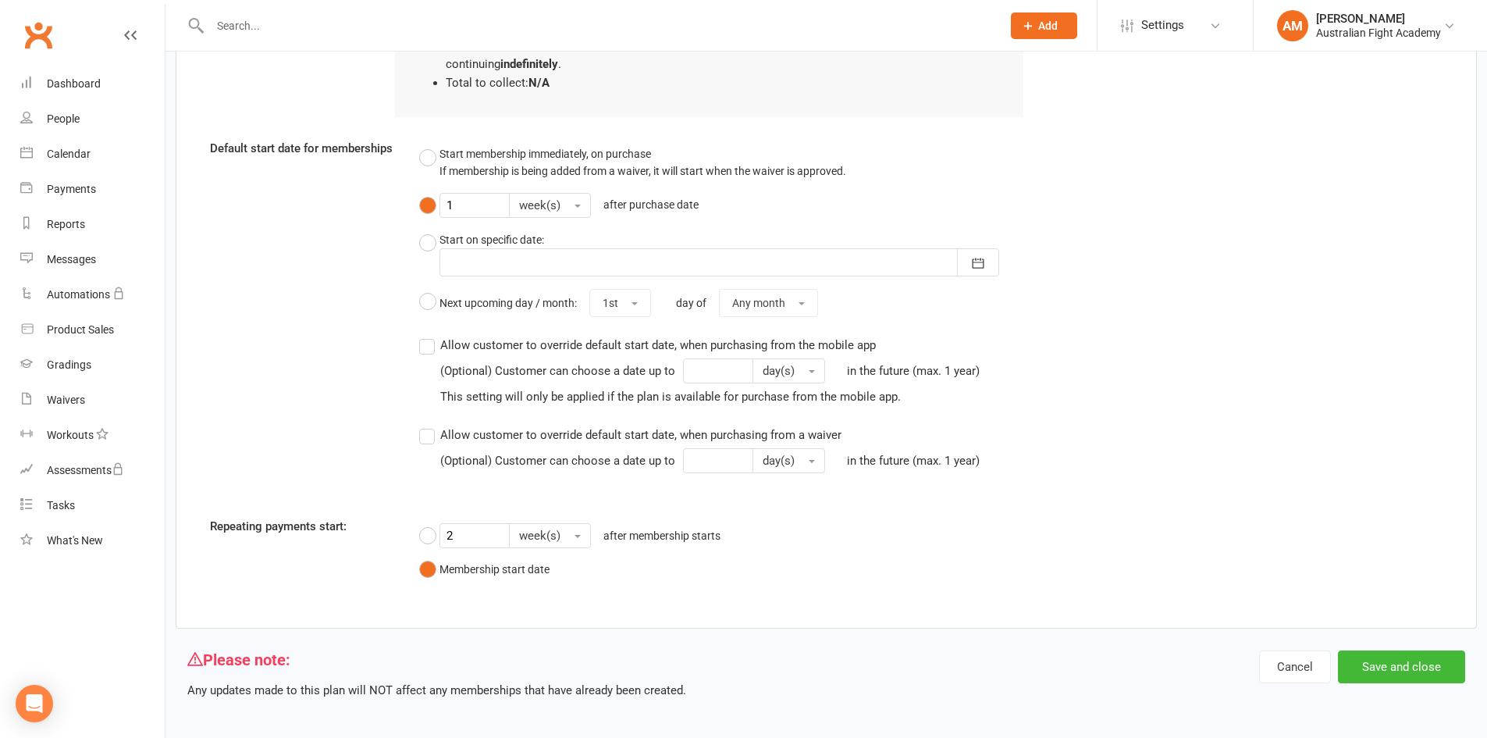
scroll to position [1390, 0]
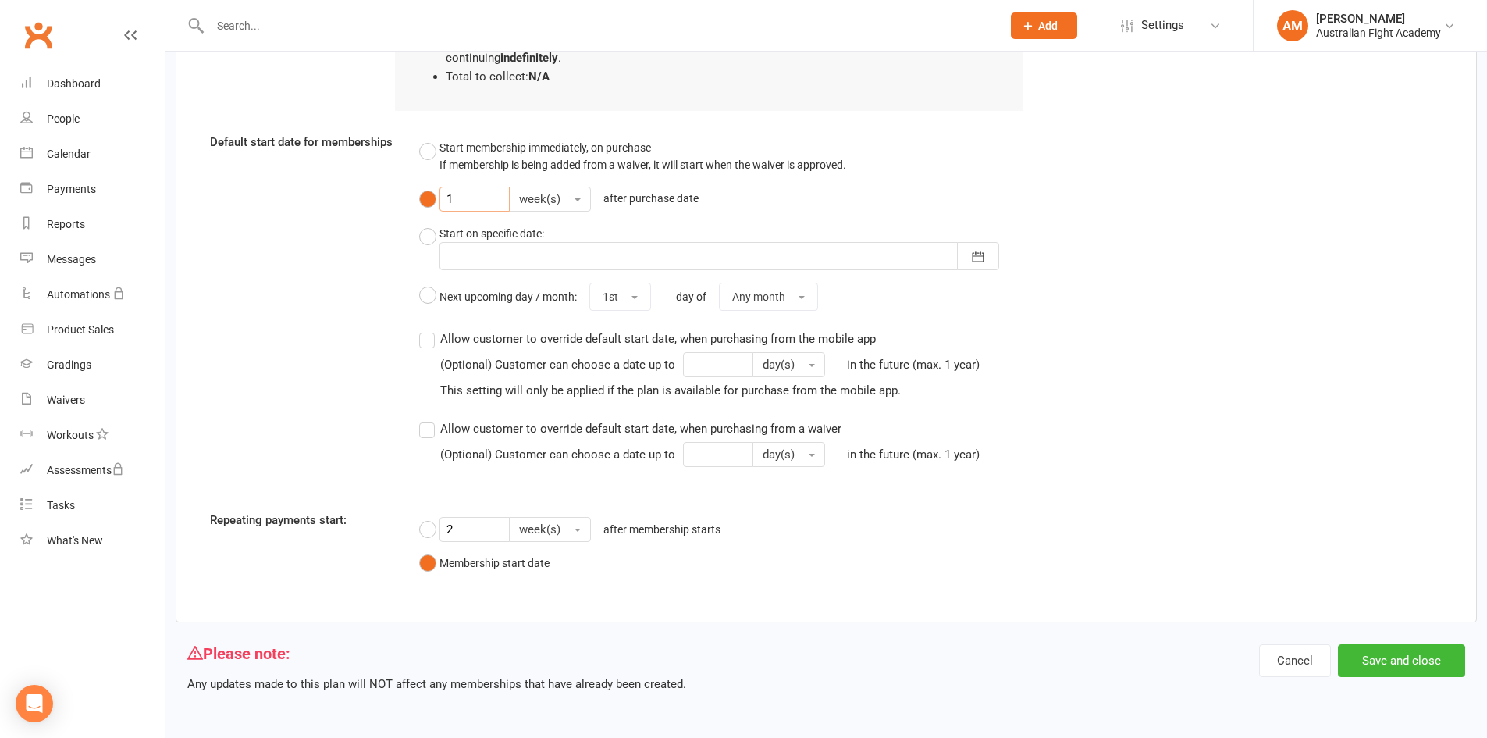
click at [478, 197] on input "1" at bounding box center [475, 199] width 70 height 25
type input "2"
click at [1430, 657] on button "Save and close" at bounding box center [1401, 660] width 127 height 33
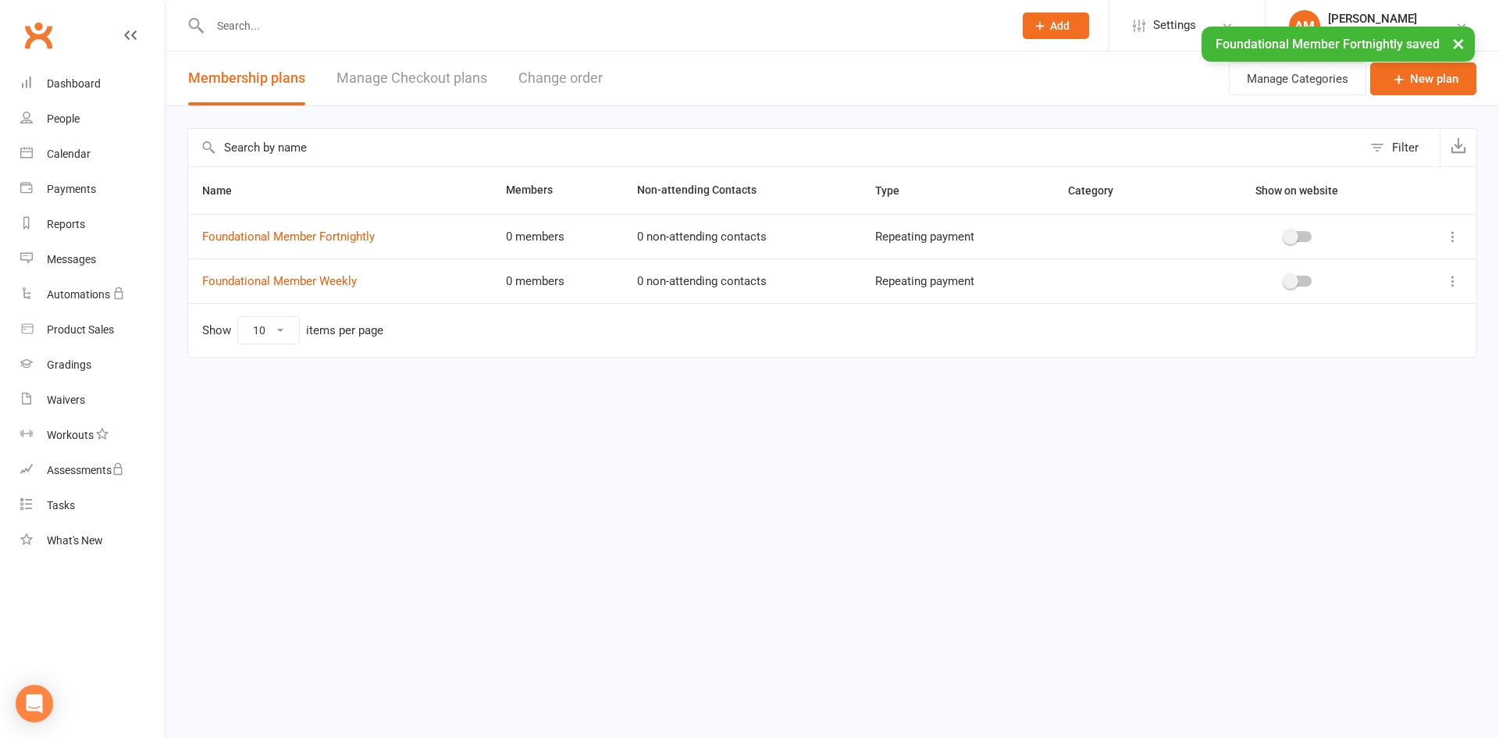
click at [1452, 237] on icon at bounding box center [1453, 237] width 16 height 16
click at [1456, 276] on icon at bounding box center [1453, 281] width 16 height 16
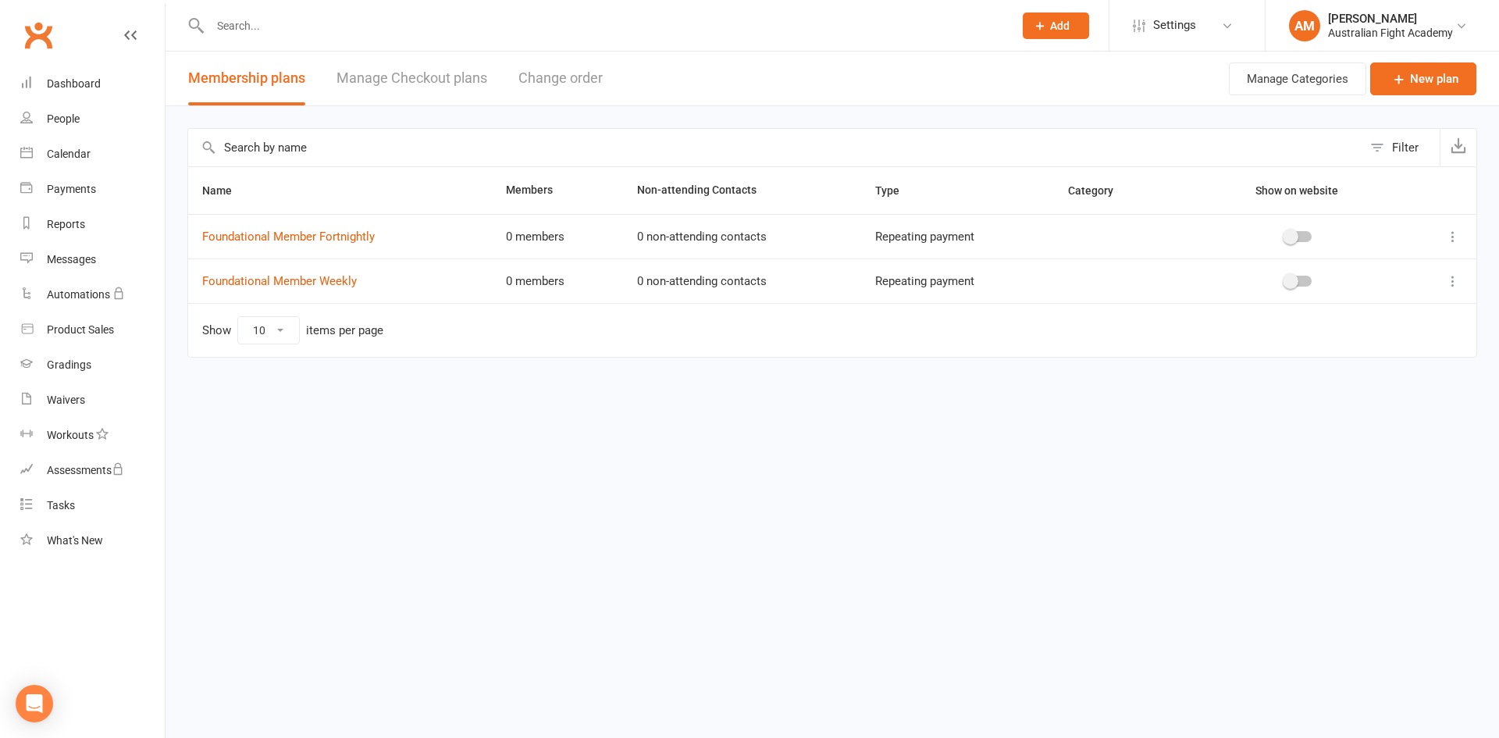
click at [220, 423] on html "Prospect Member Non-attending contact Class / event Appointment Grading event T…" at bounding box center [749, 211] width 1499 height 423
click at [84, 153] on div "Calendar" at bounding box center [69, 154] width 44 height 12
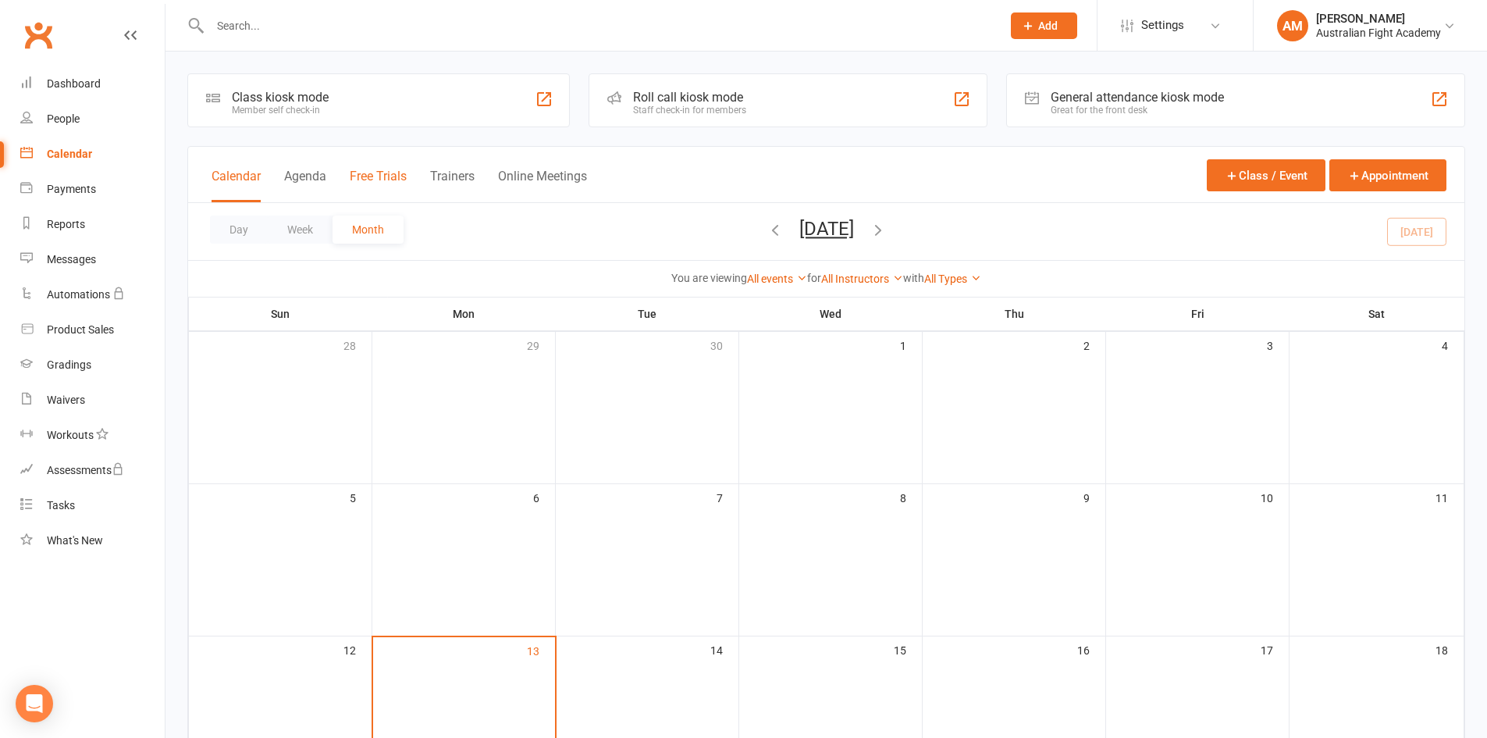
click at [402, 178] on button "Free Trials" at bounding box center [378, 186] width 57 height 34
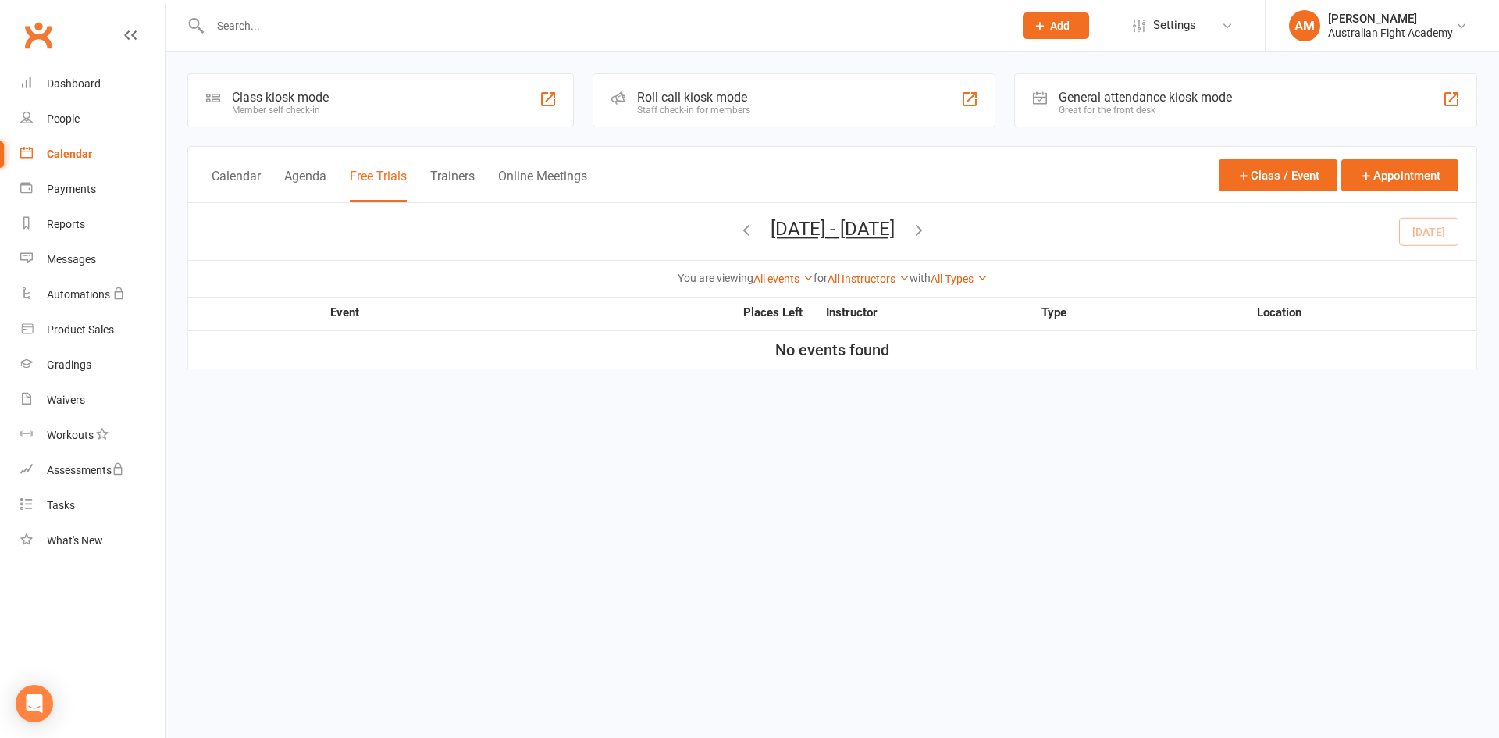
click at [408, 104] on div "Class kiosk mode Member self check-in" at bounding box center [380, 100] width 386 height 54
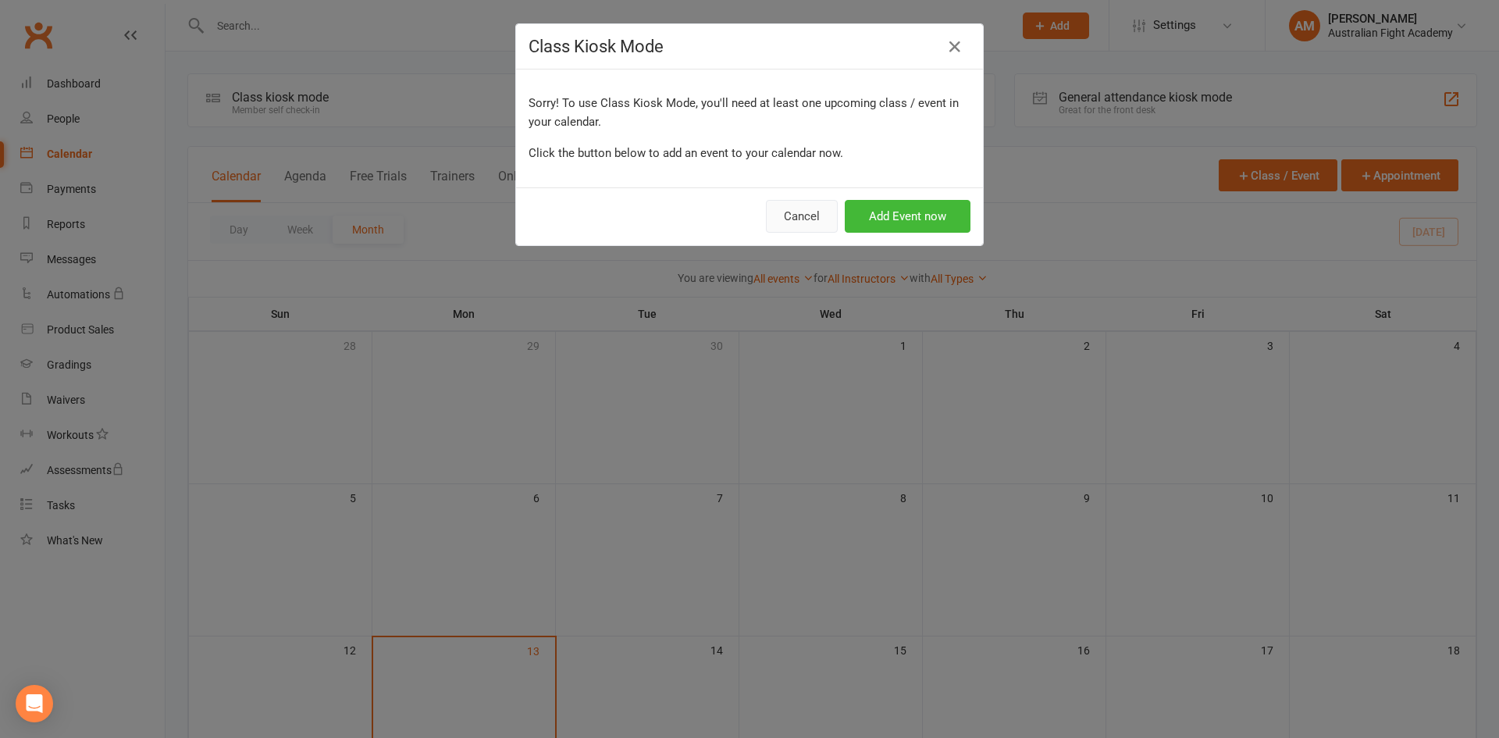
click at [802, 220] on button "Cancel" at bounding box center [802, 216] width 72 height 33
